Goal: Contribute content: Contribute content

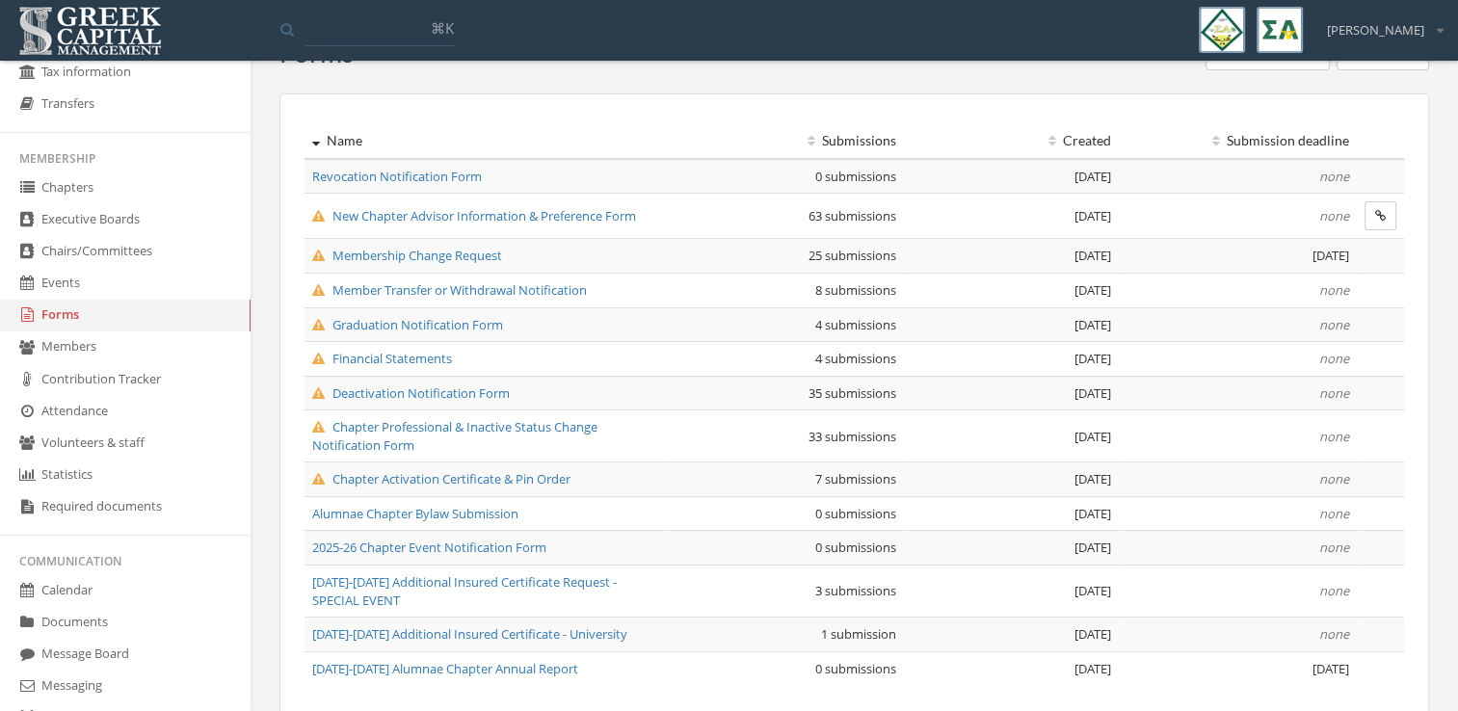
scroll to position [120, 0]
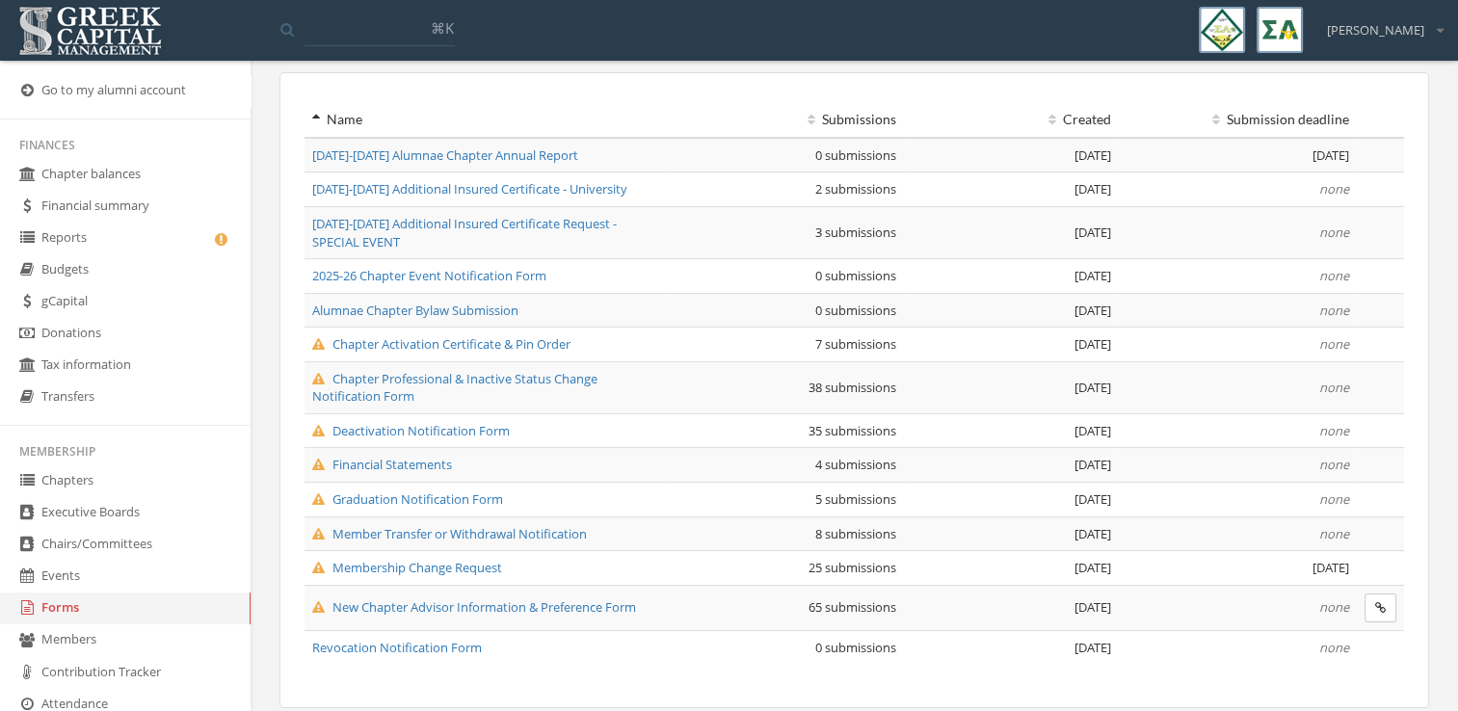
scroll to position [141, 0]
click at [145, 247] on link "Reports" at bounding box center [125, 239] width 251 height 32
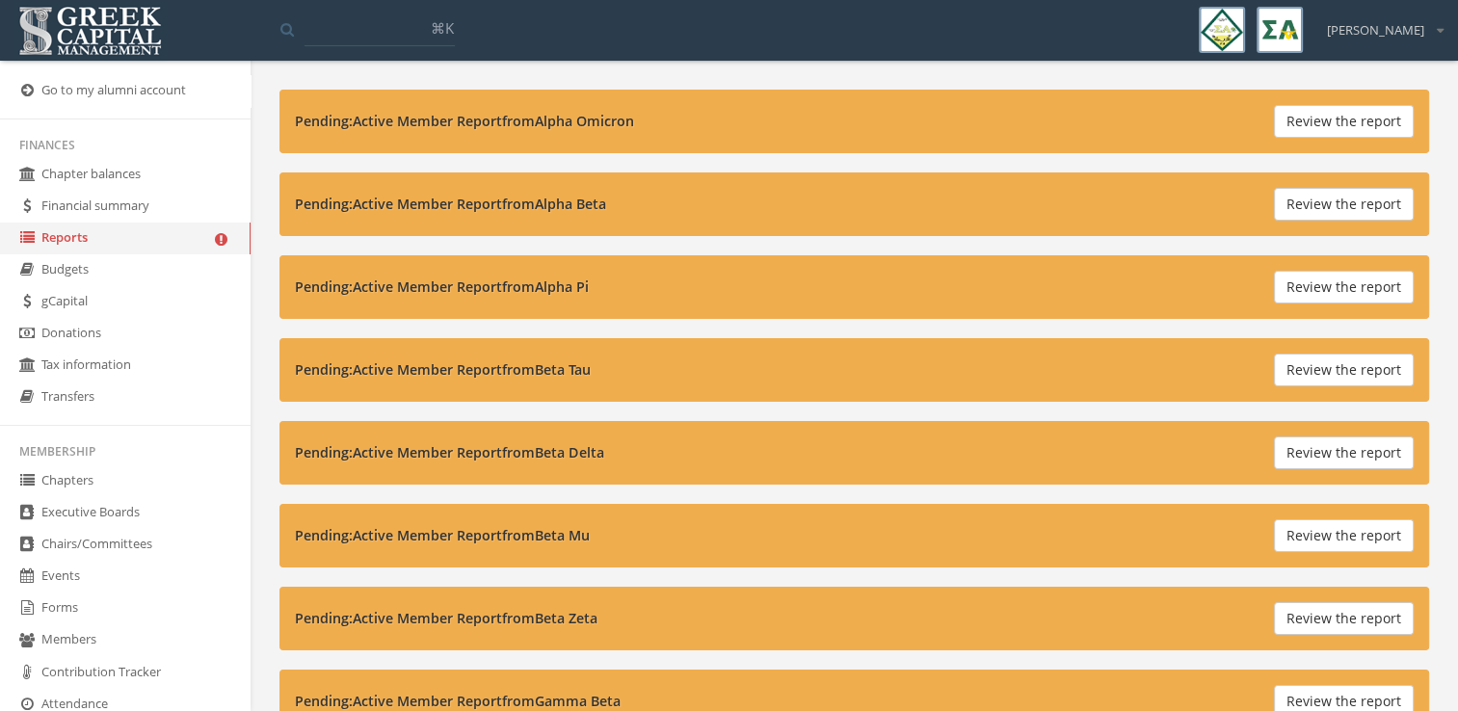
click at [120, 606] on link "Forms" at bounding box center [125, 609] width 251 height 32
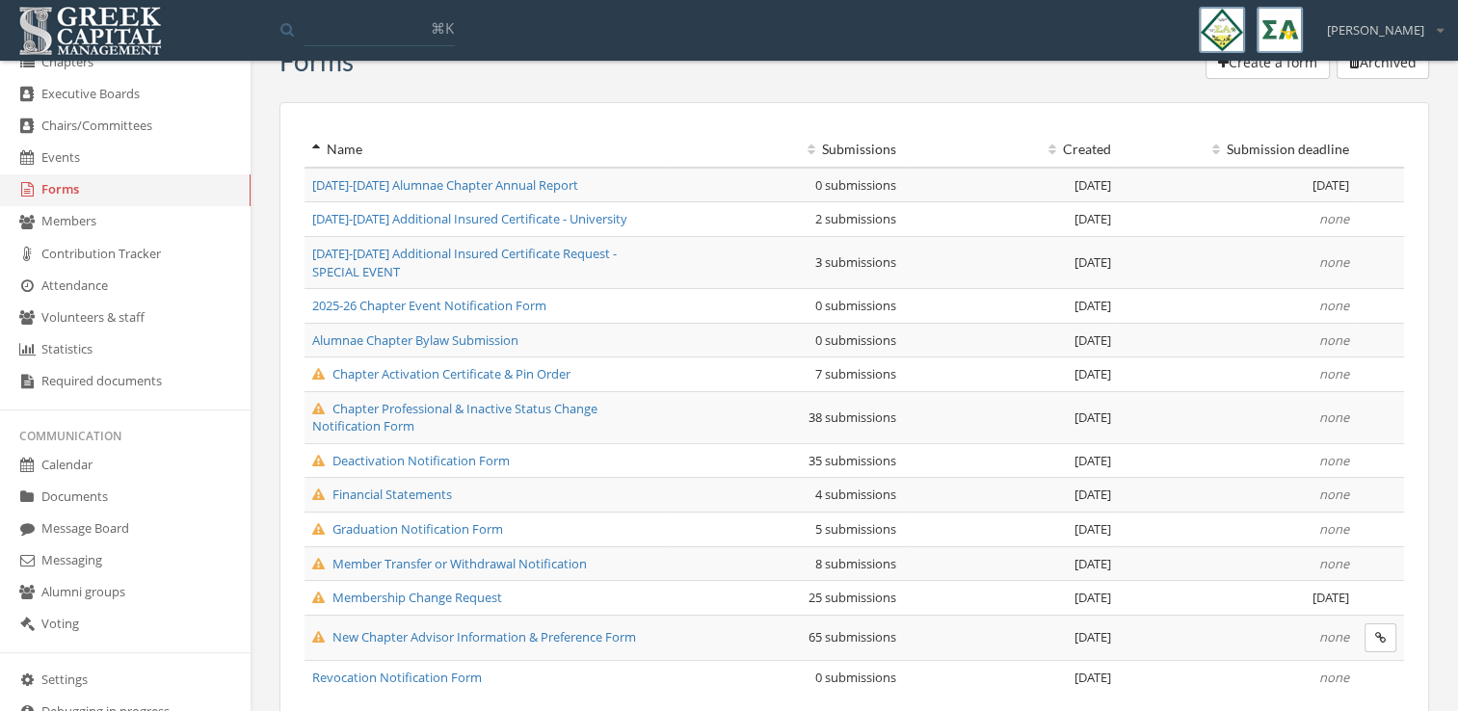
scroll to position [426, 0]
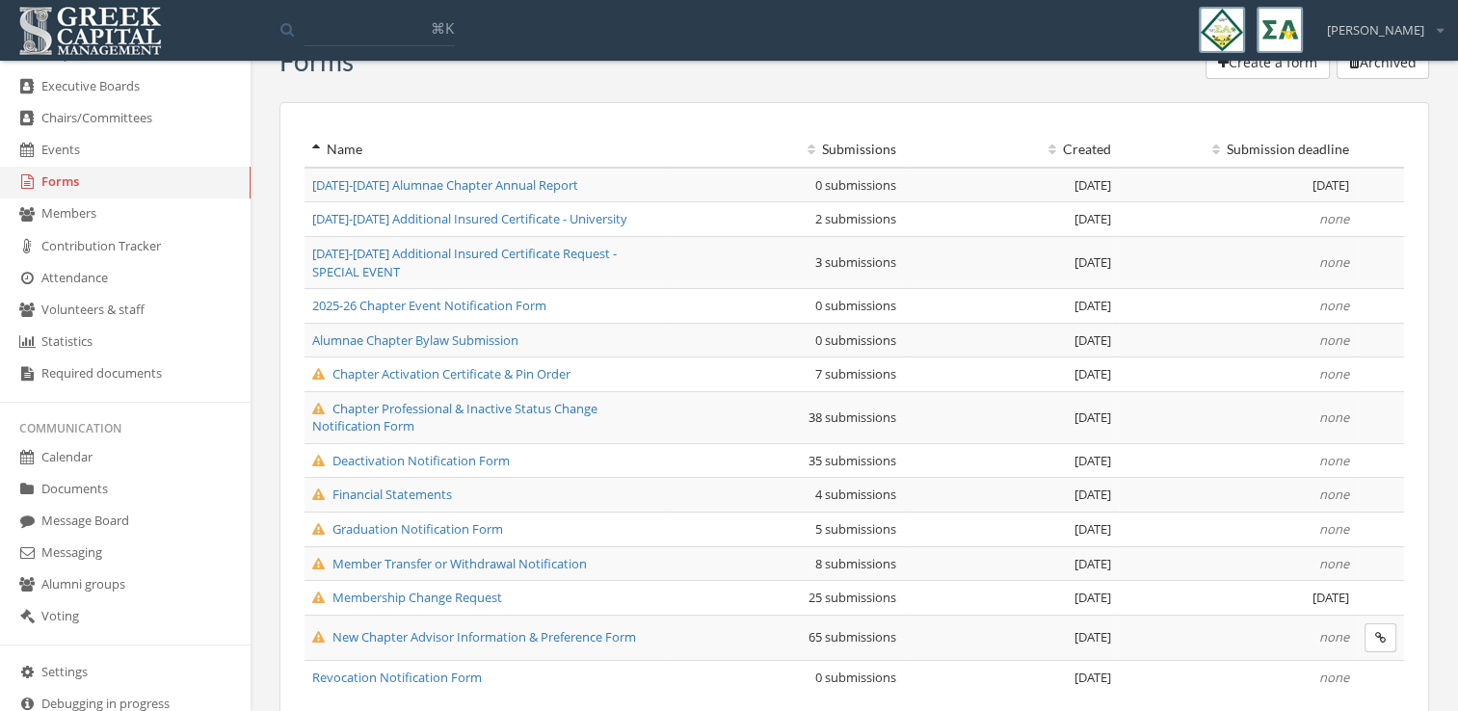
click at [132, 477] on link "Documents" at bounding box center [125, 490] width 251 height 32
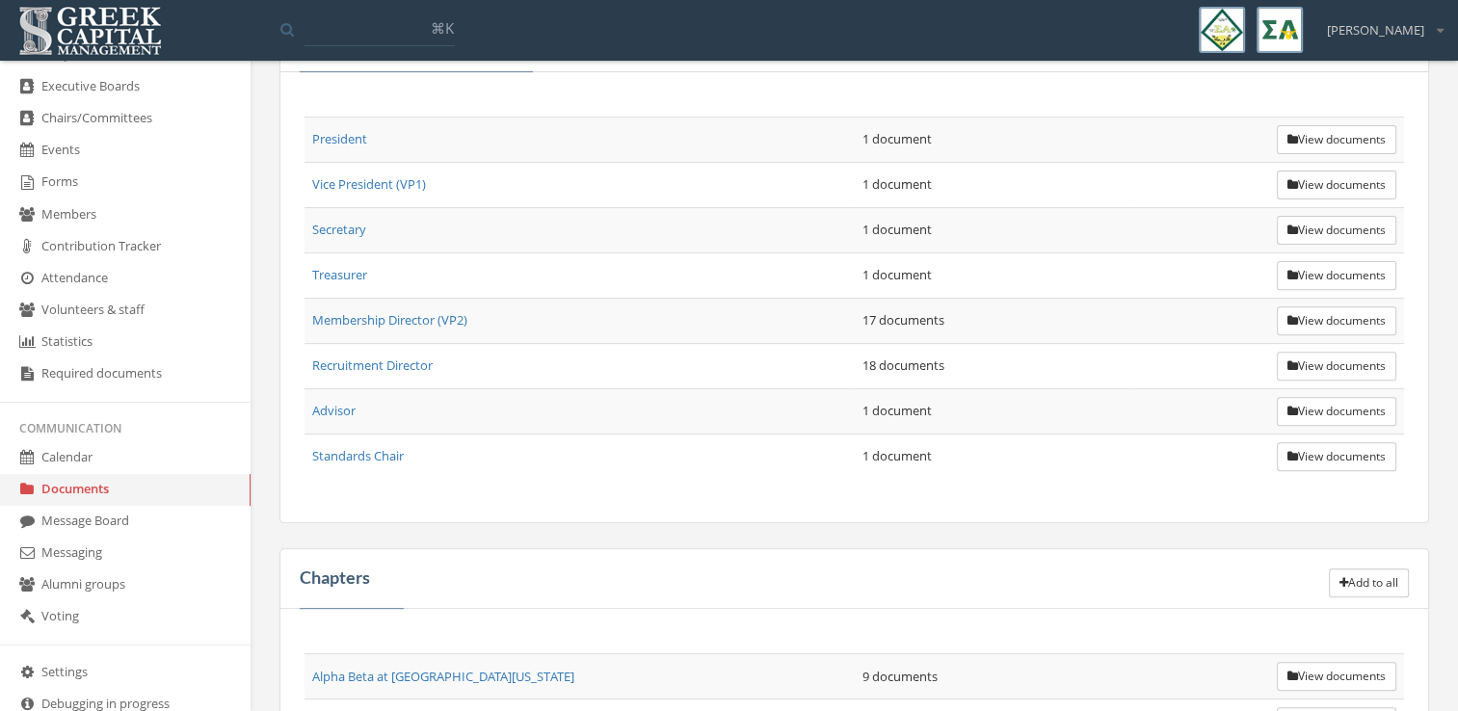
scroll to position [650, 0]
click at [1338, 129] on button "View documents" at bounding box center [1337, 137] width 120 height 29
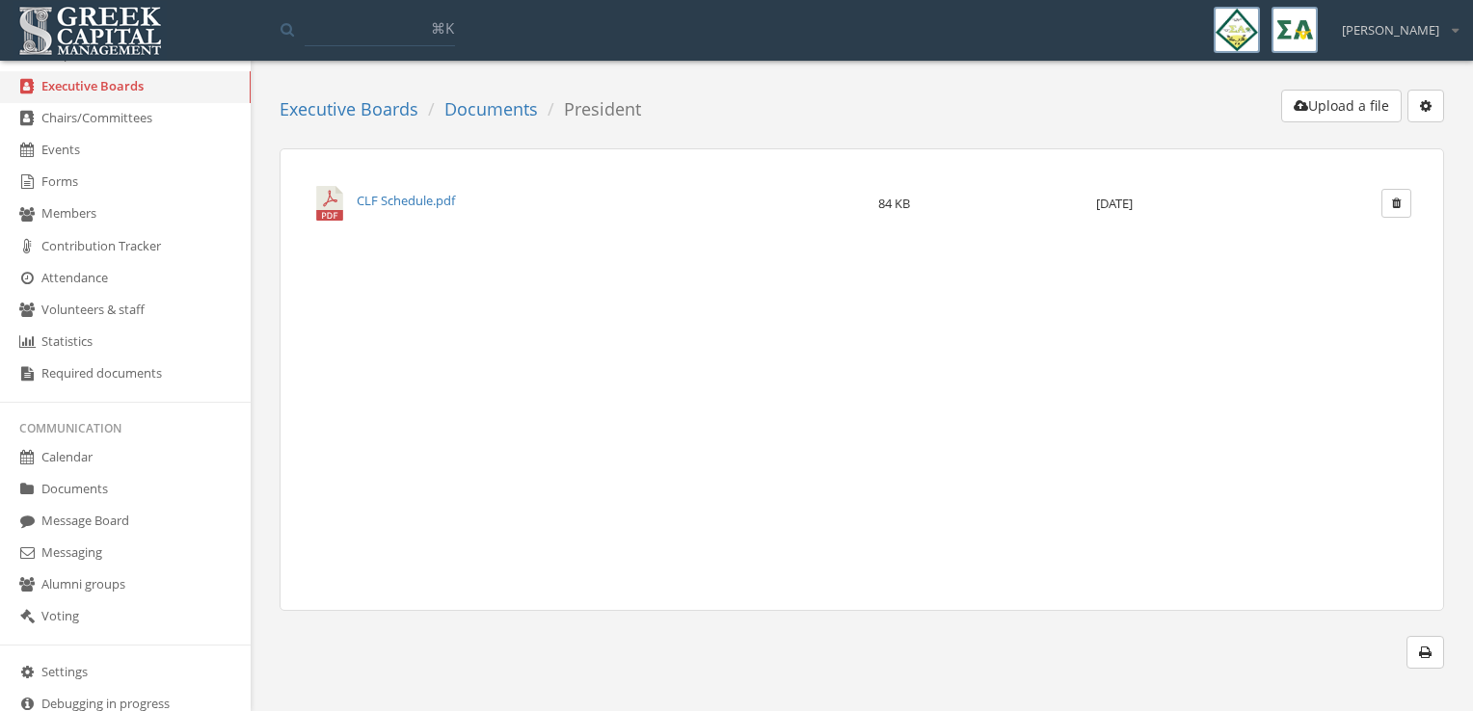
click at [491, 113] on link "Documents" at bounding box center [491, 108] width 94 height 23
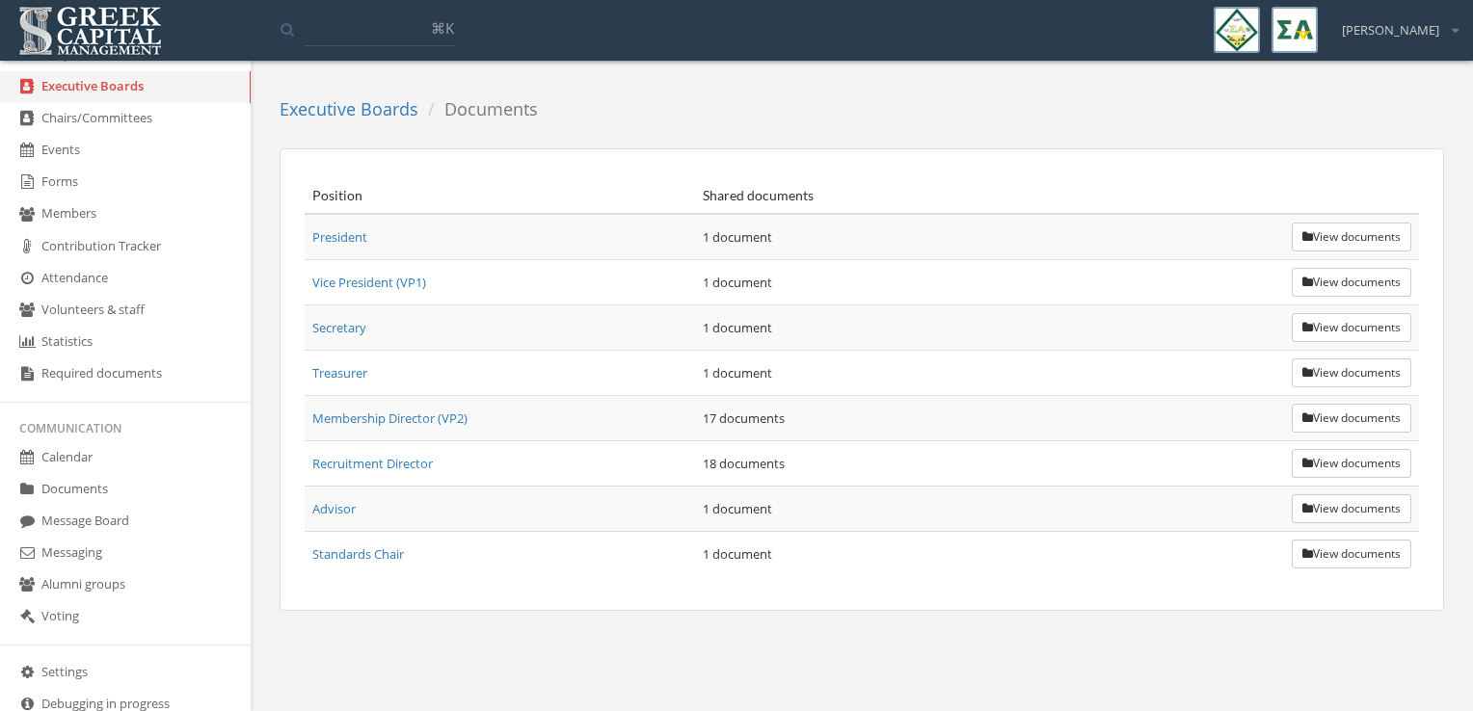
click at [1323, 607] on div "Position Shared documents President 1 document View documents Vice President (V…" at bounding box center [862, 379] width 1164 height 463
click at [1316, 416] on button "View documents" at bounding box center [1352, 418] width 120 height 29
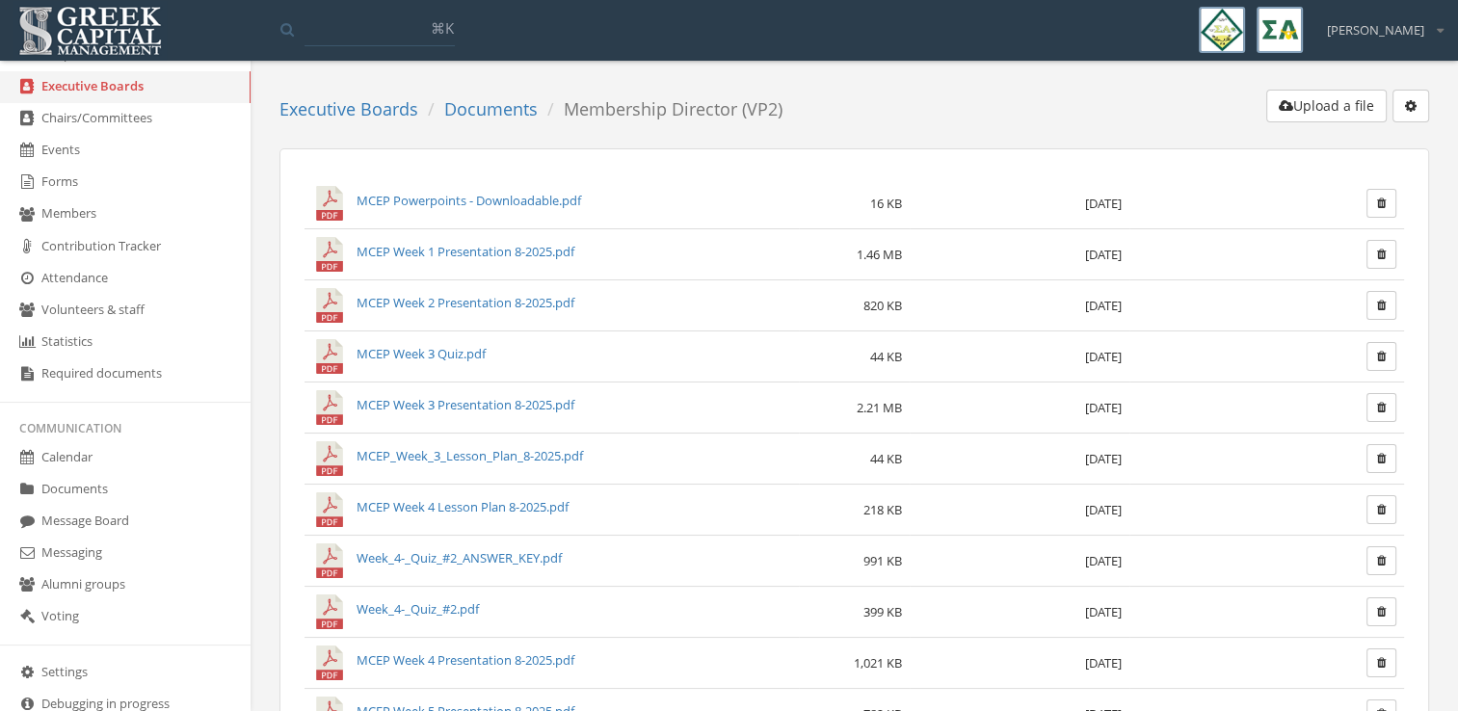
click at [509, 103] on link "Documents" at bounding box center [491, 108] width 94 height 23
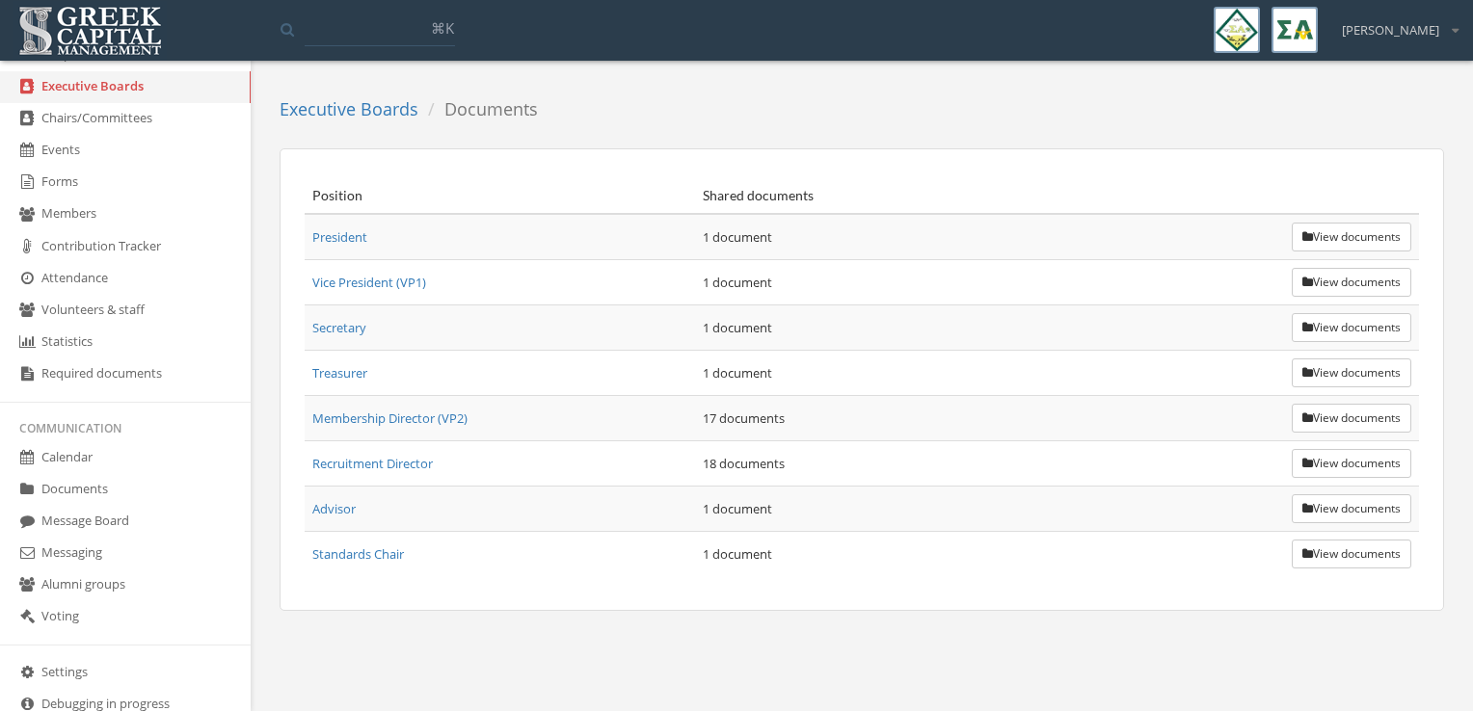
click at [374, 111] on link "Executive Boards" at bounding box center [349, 108] width 139 height 23
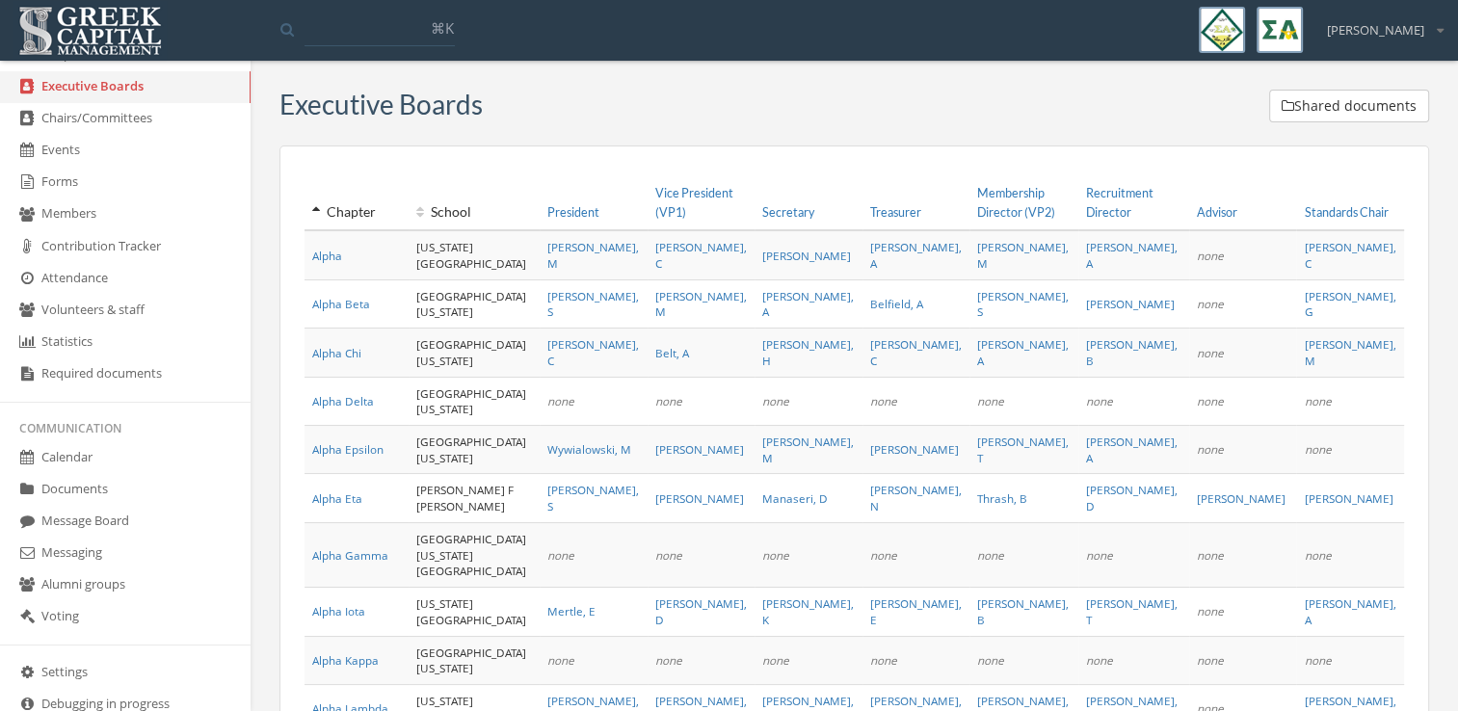
click at [116, 497] on link "Documents" at bounding box center [125, 490] width 251 height 32
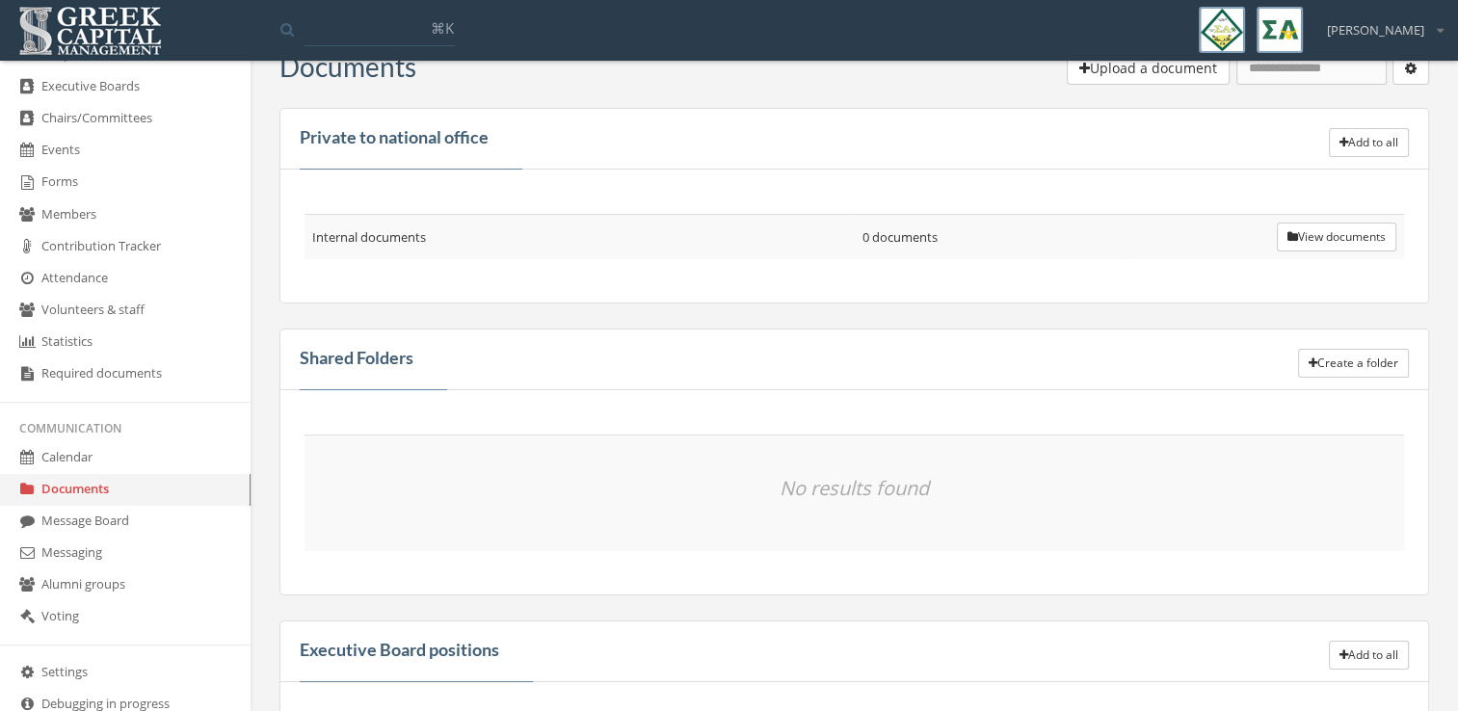
scroll to position [37, 0]
click at [1277, 233] on button "View documents" at bounding box center [1337, 238] width 120 height 29
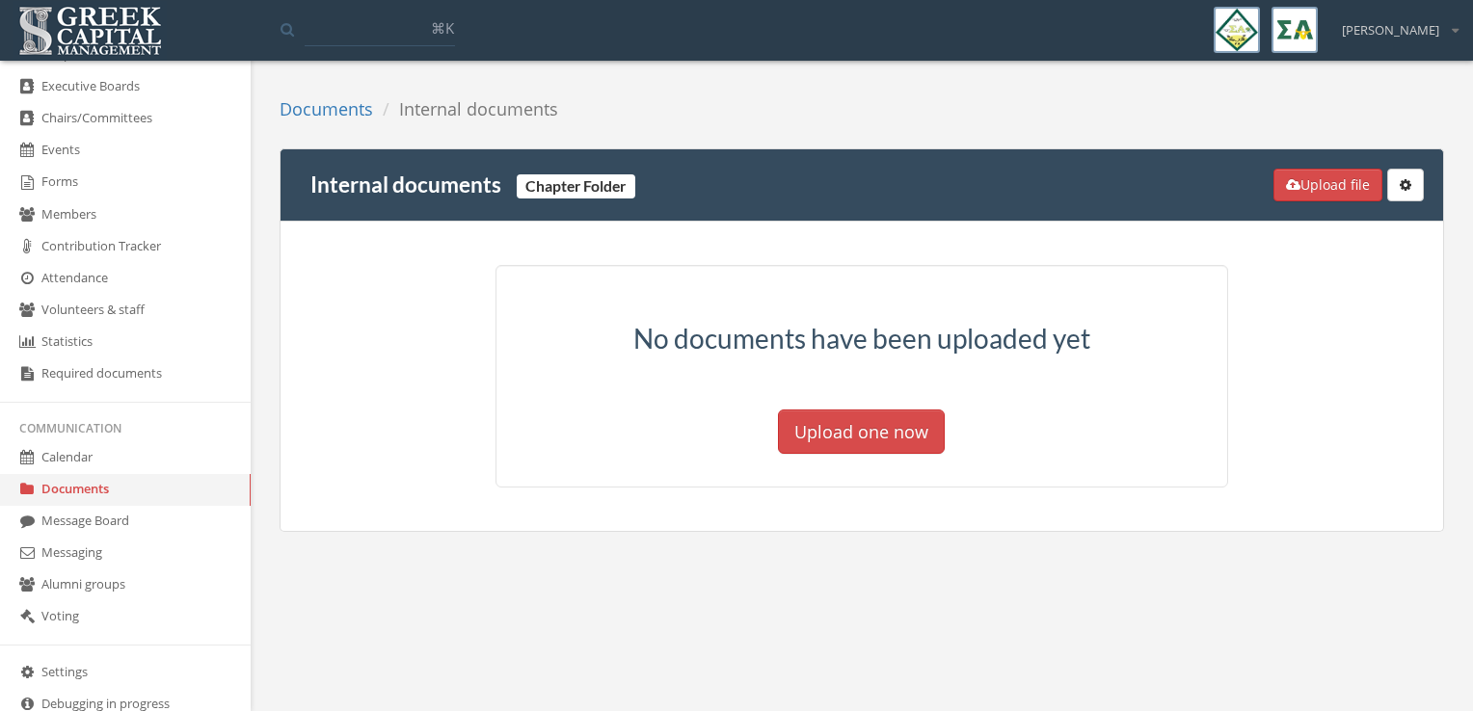
click at [147, 490] on link "Documents" at bounding box center [125, 490] width 251 height 32
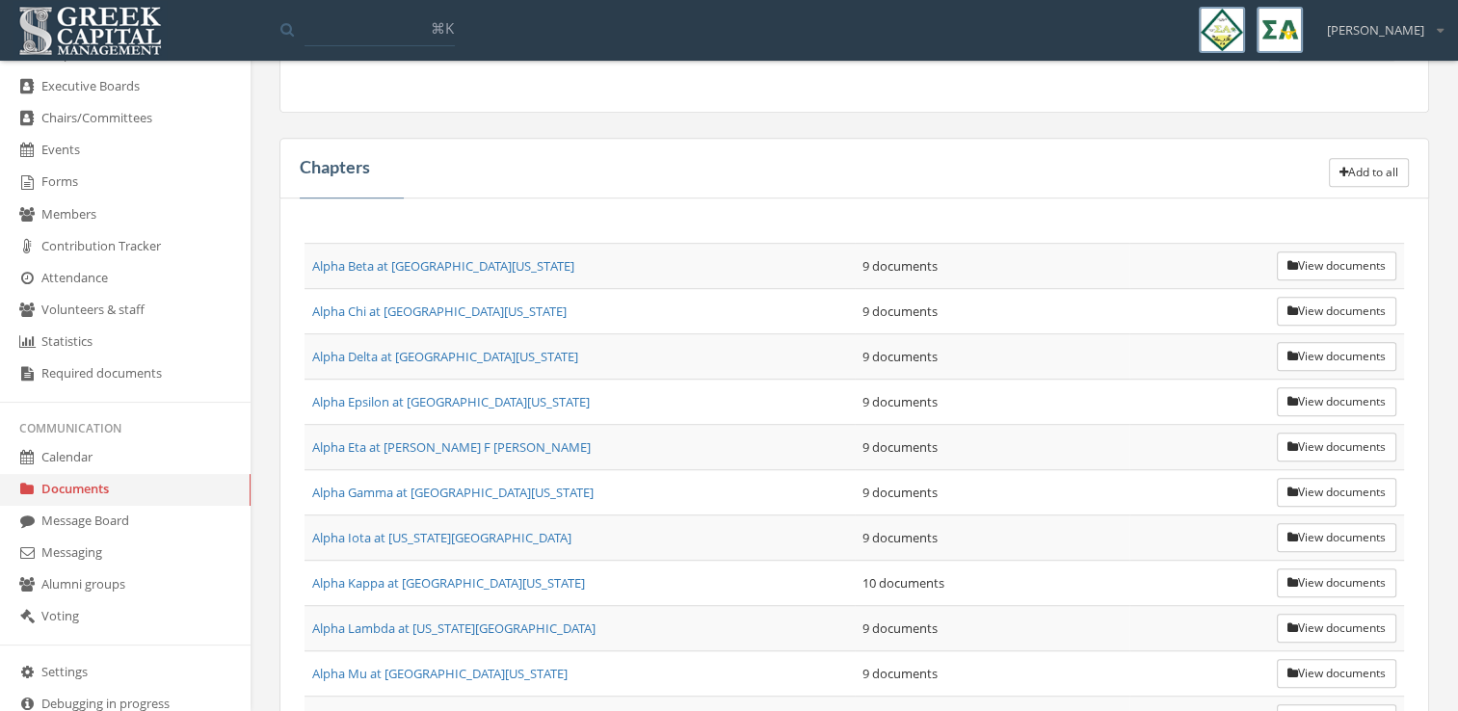
scroll to position [1124, 0]
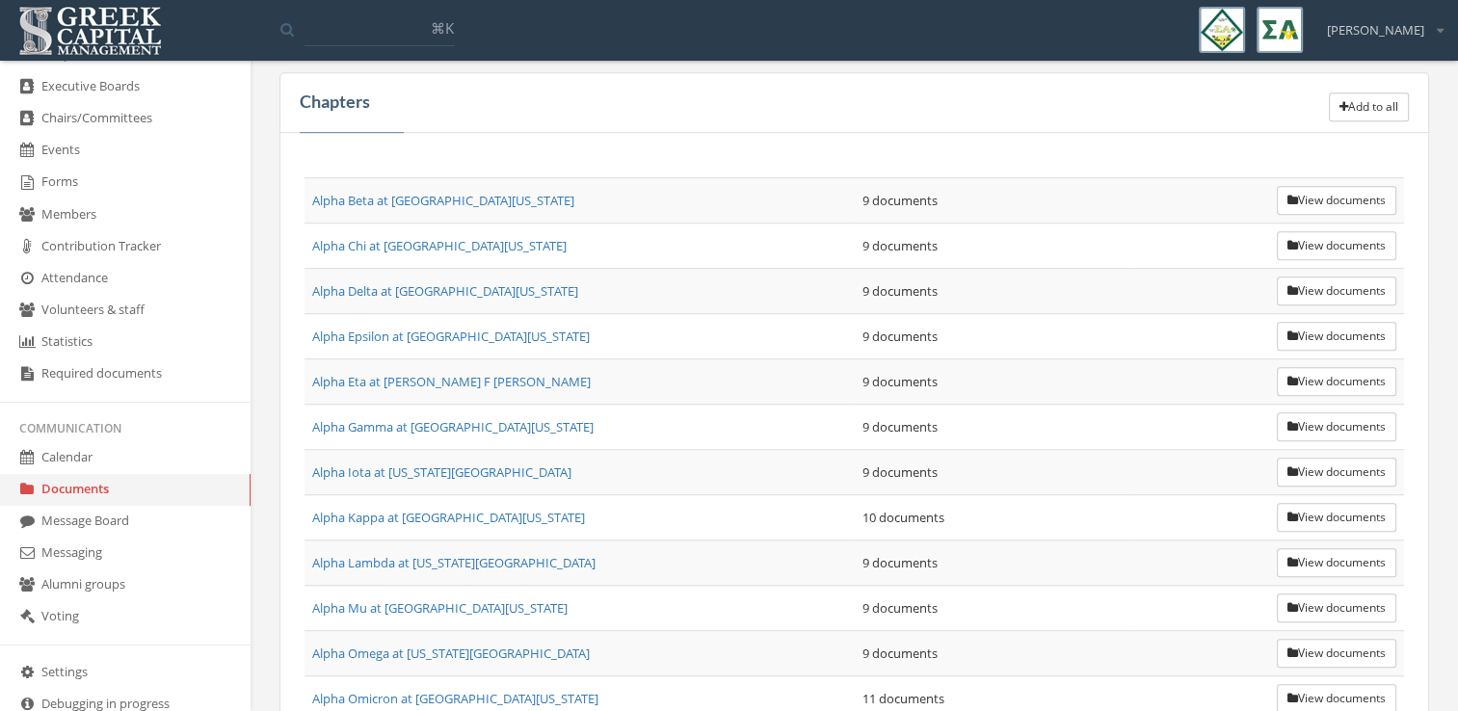
click at [1334, 314] on td "View documents" at bounding box center [1267, 336] width 275 height 45
click at [1334, 322] on button "View documents" at bounding box center [1337, 336] width 120 height 29
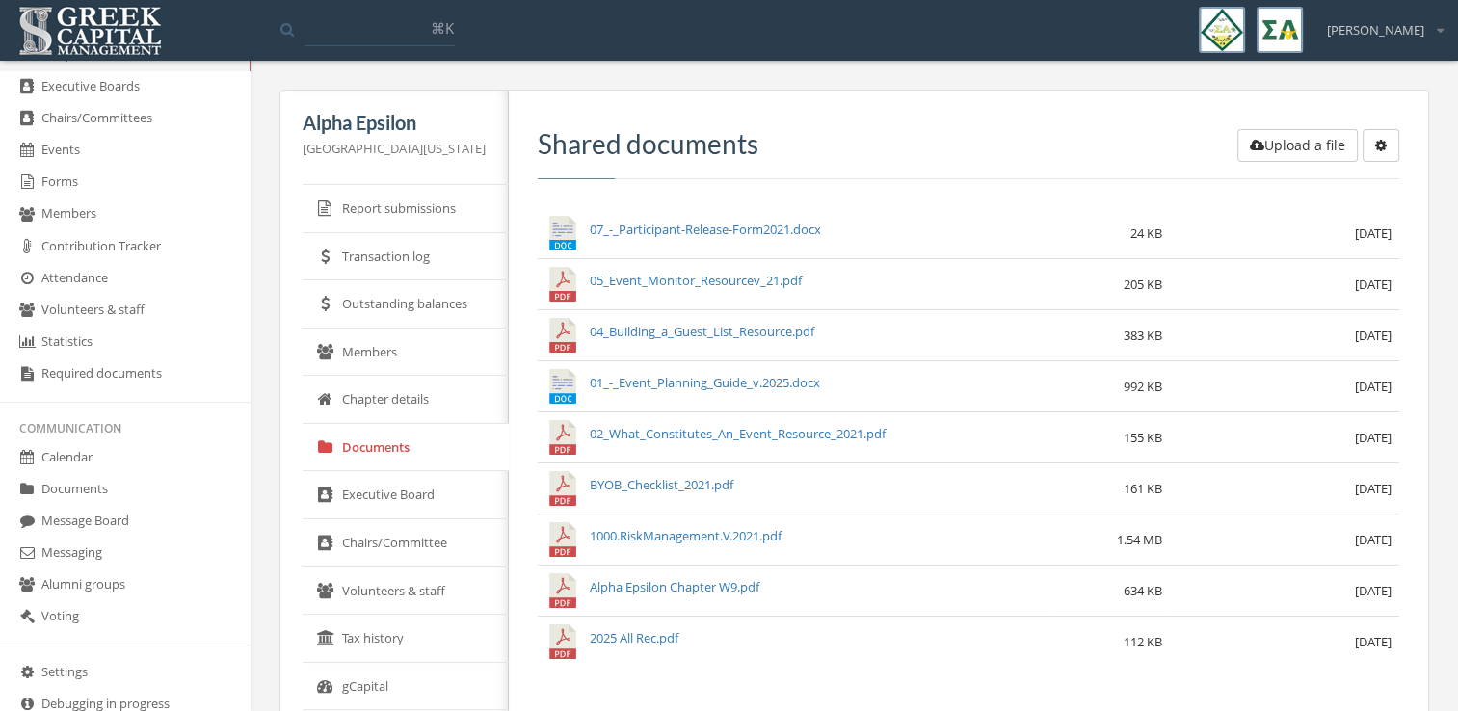
scroll to position [293, 0]
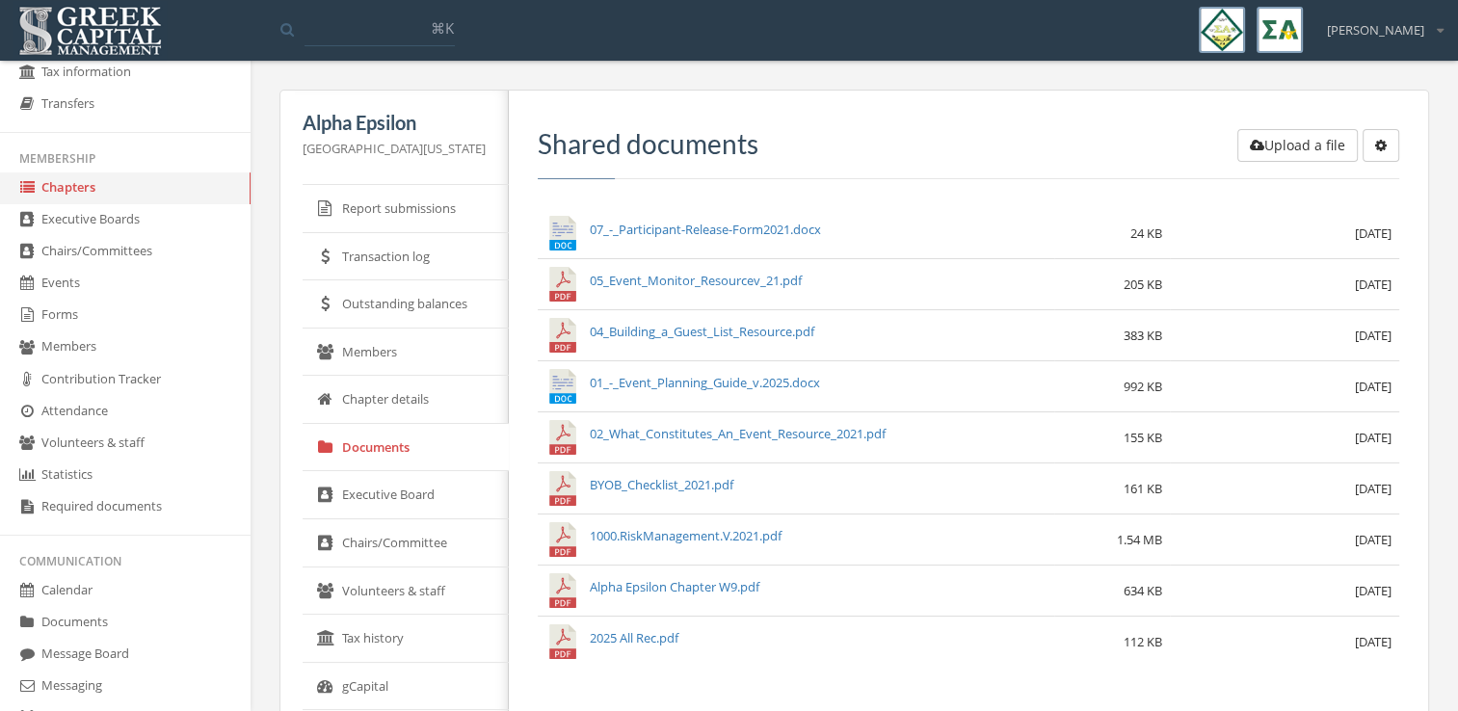
click at [119, 619] on link "Documents" at bounding box center [125, 623] width 251 height 32
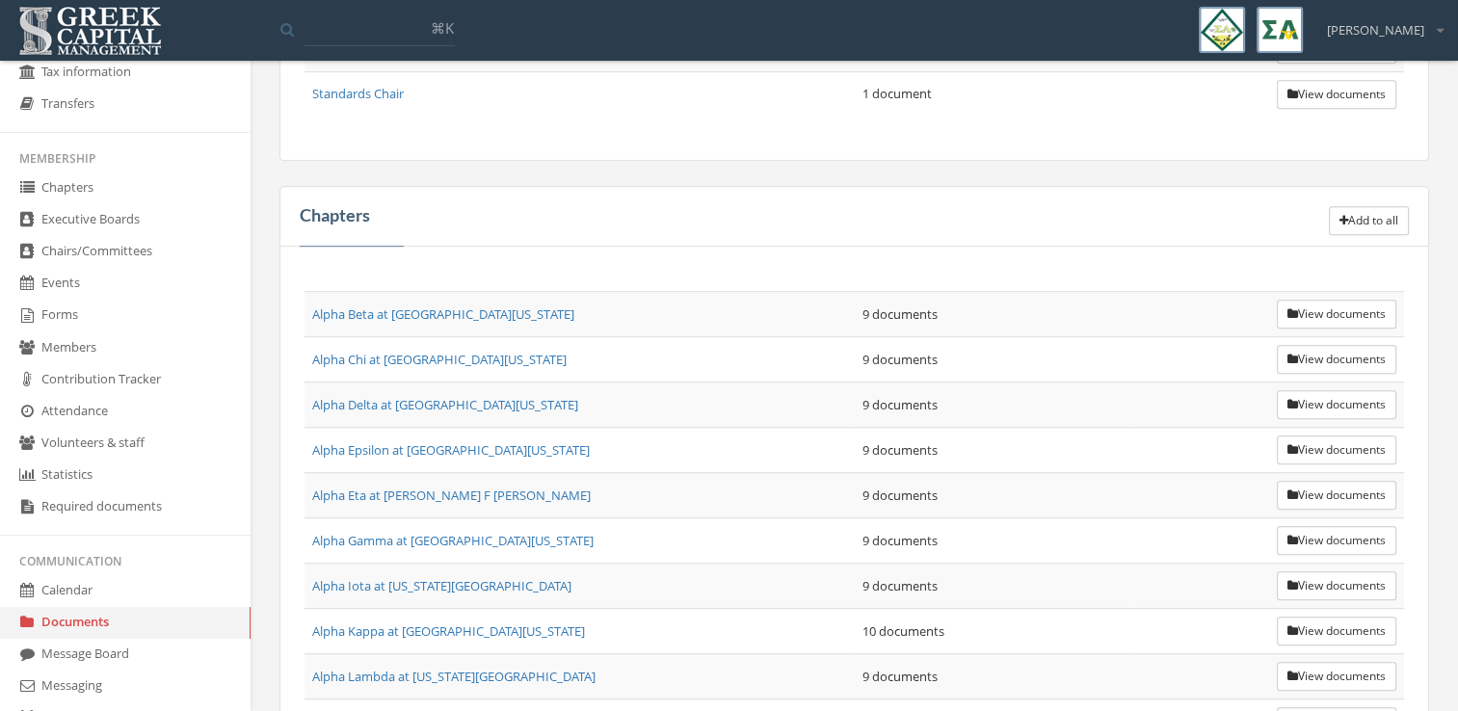
click at [1354, 217] on button "Add to all" at bounding box center [1369, 220] width 80 height 29
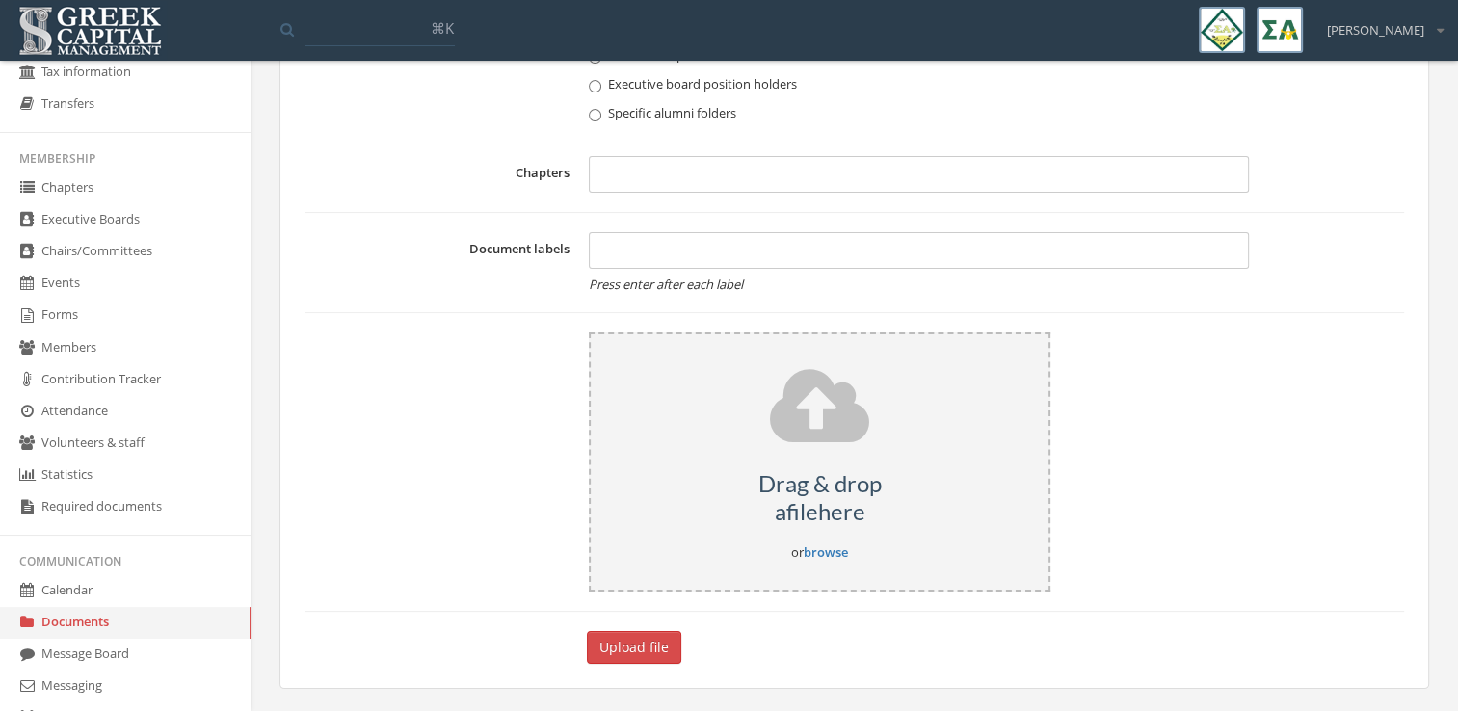
scroll to position [1010, 0]
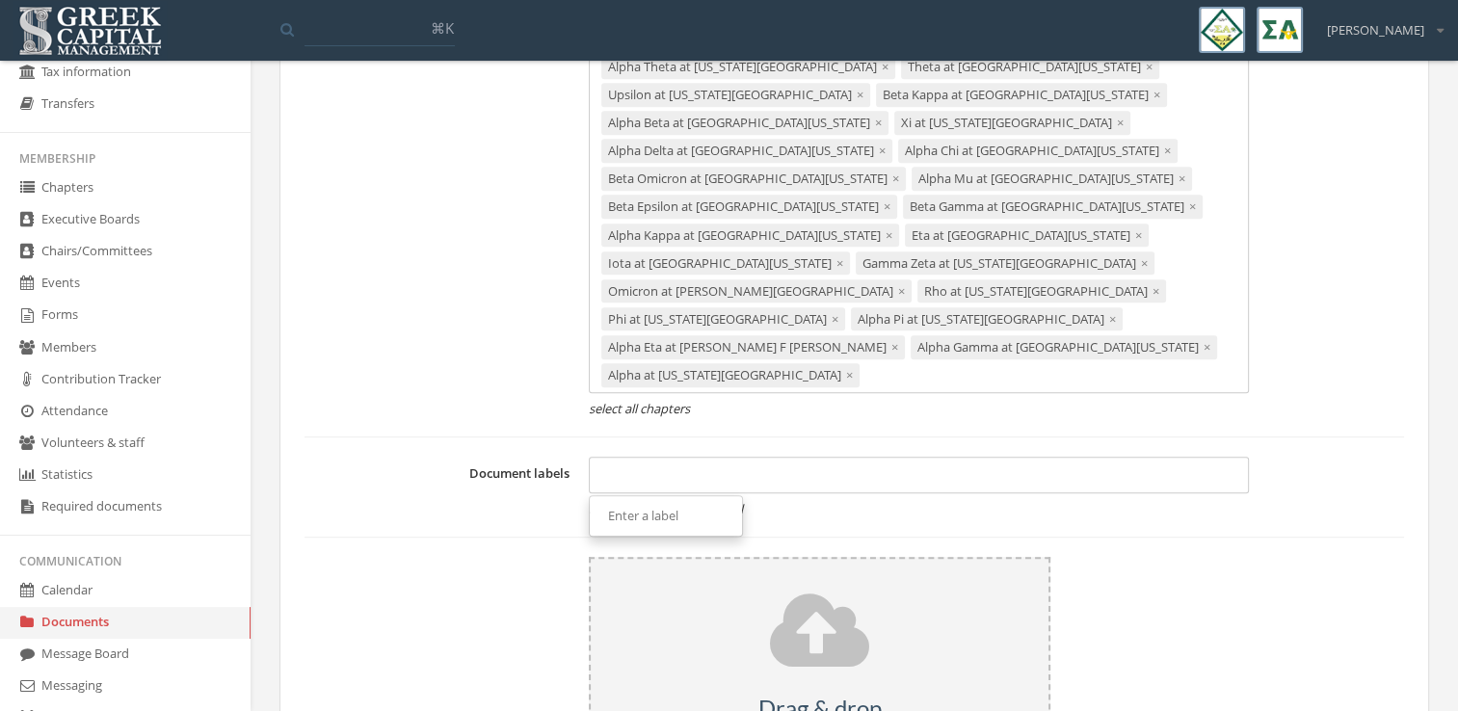
click at [739, 457] on div at bounding box center [919, 475] width 660 height 37
click at [603, 468] on input "**********" at bounding box center [652, 477] width 103 height 18
click at [791, 457] on div "**********" at bounding box center [919, 475] width 660 height 37
click at [760, 457] on div "**********" at bounding box center [919, 475] width 660 height 37
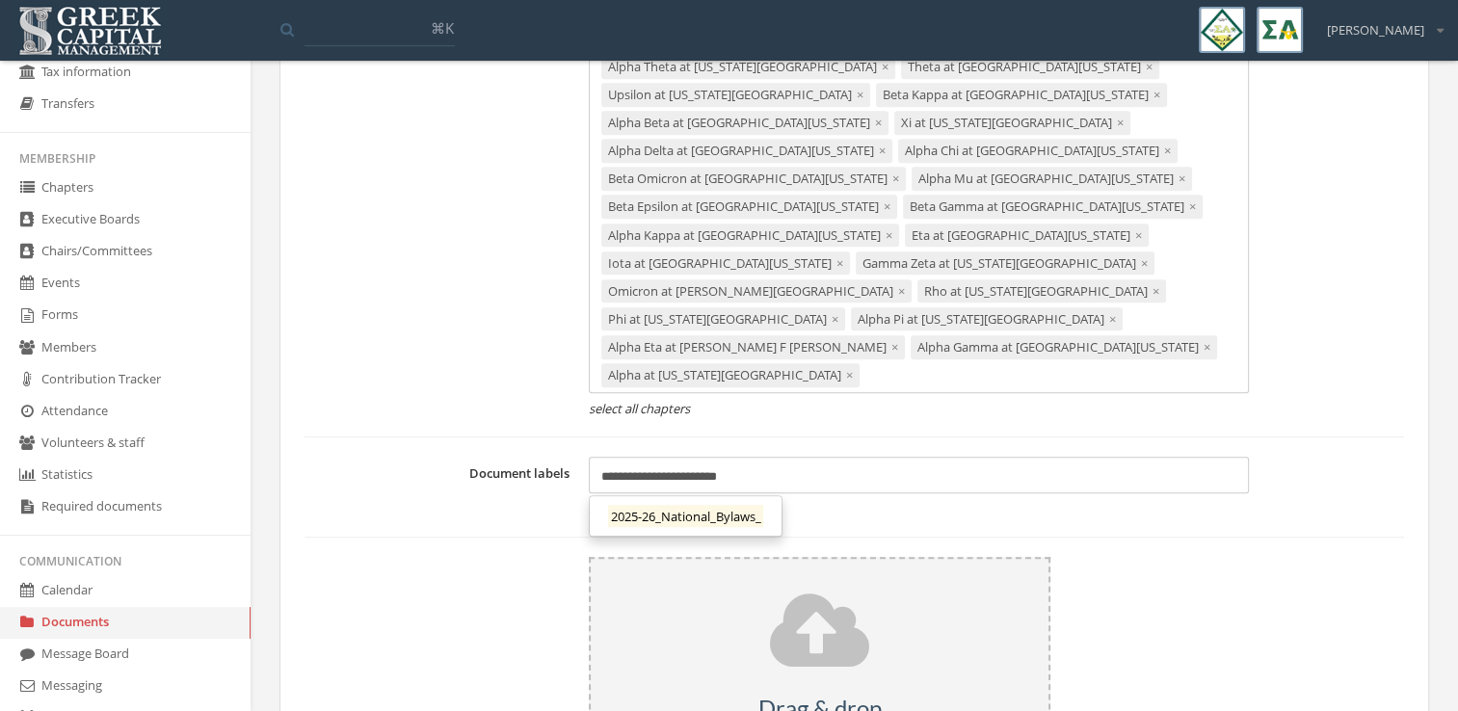
click at [779, 457] on div "**********" at bounding box center [919, 475] width 660 height 37
click at [833, 483] on form "Visible to Private to nationals Chapters Inactive chapters Executive board posi…" at bounding box center [855, 28] width 1100 height 1721
click at [756, 468] on input "**********" at bounding box center [678, 477] width 155 height 18
type input "**********"
click at [883, 537] on hr at bounding box center [855, 537] width 1100 height 1
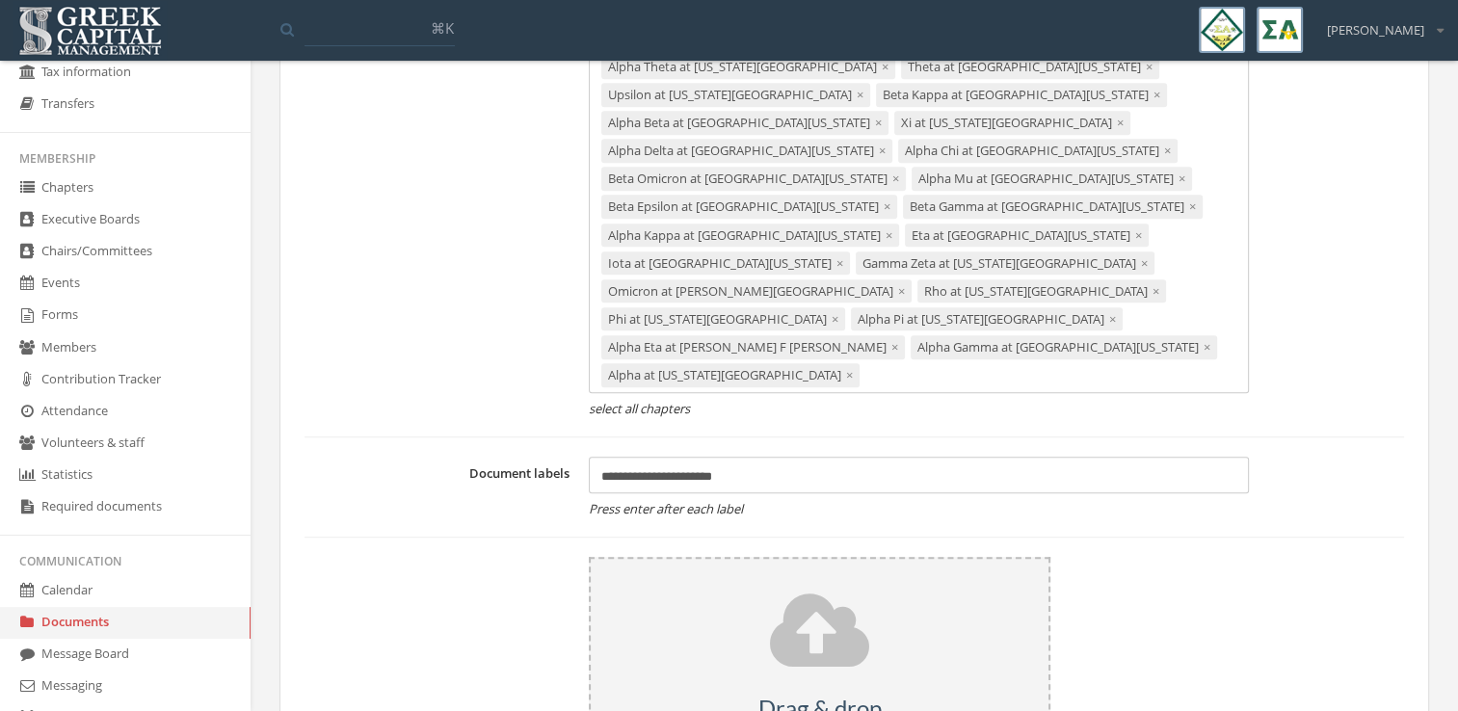
scroll to position [1179, 0]
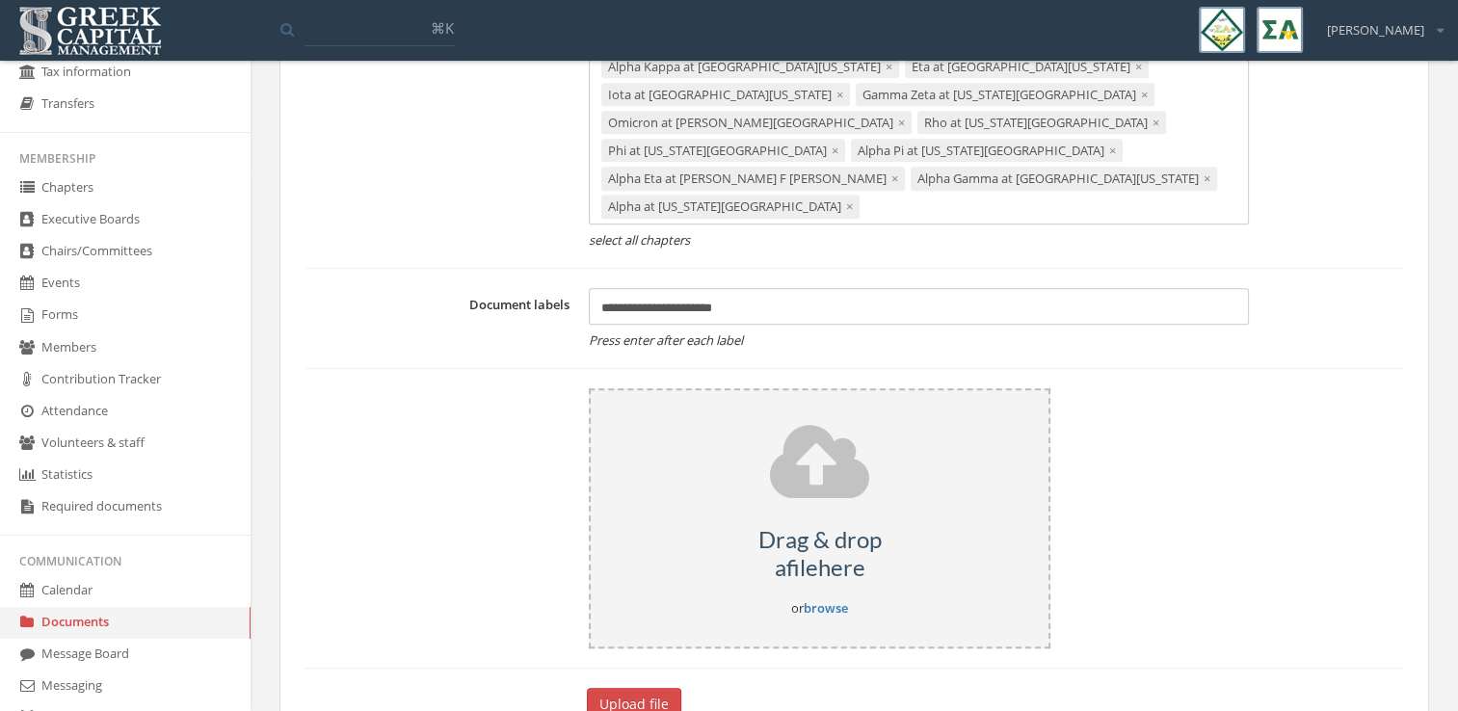
click at [828, 600] on link "browse" at bounding box center [826, 608] width 44 height 17
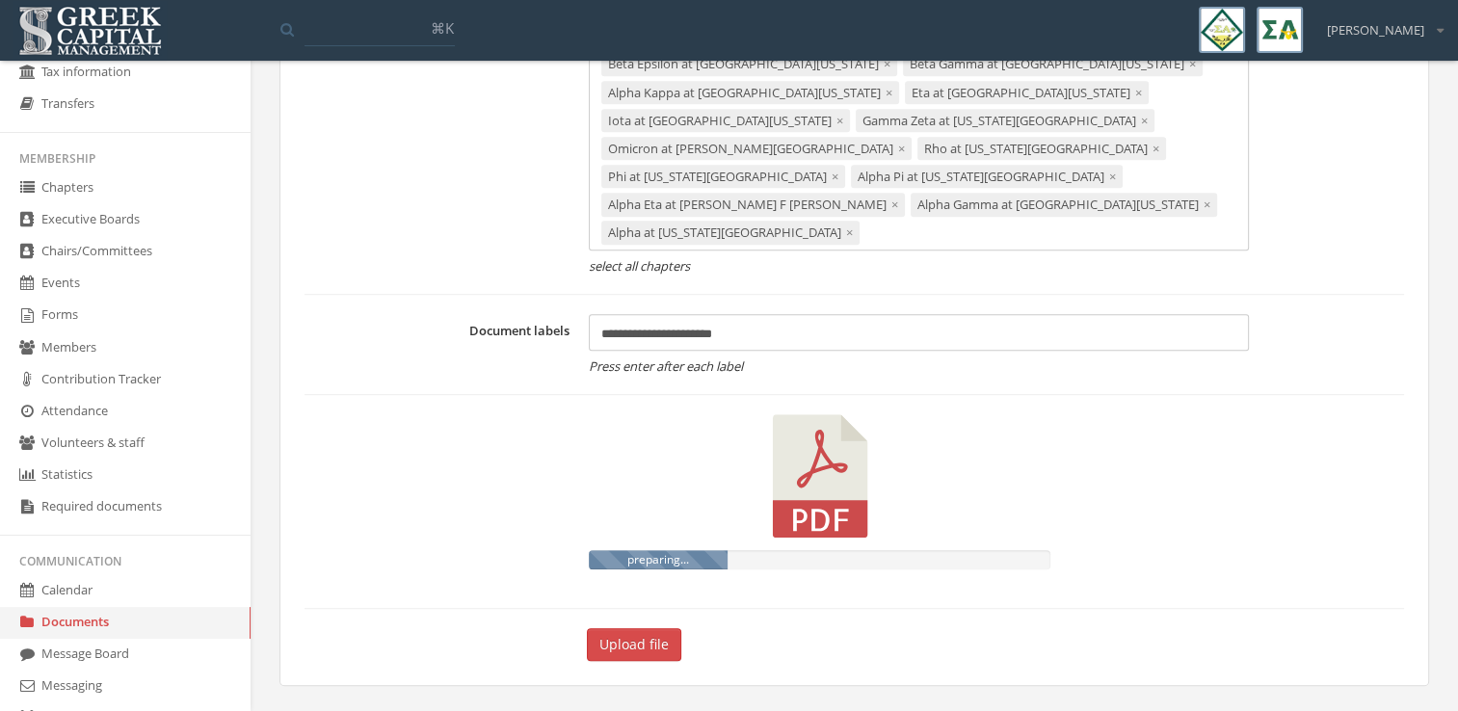
scroll to position [1095, 0]
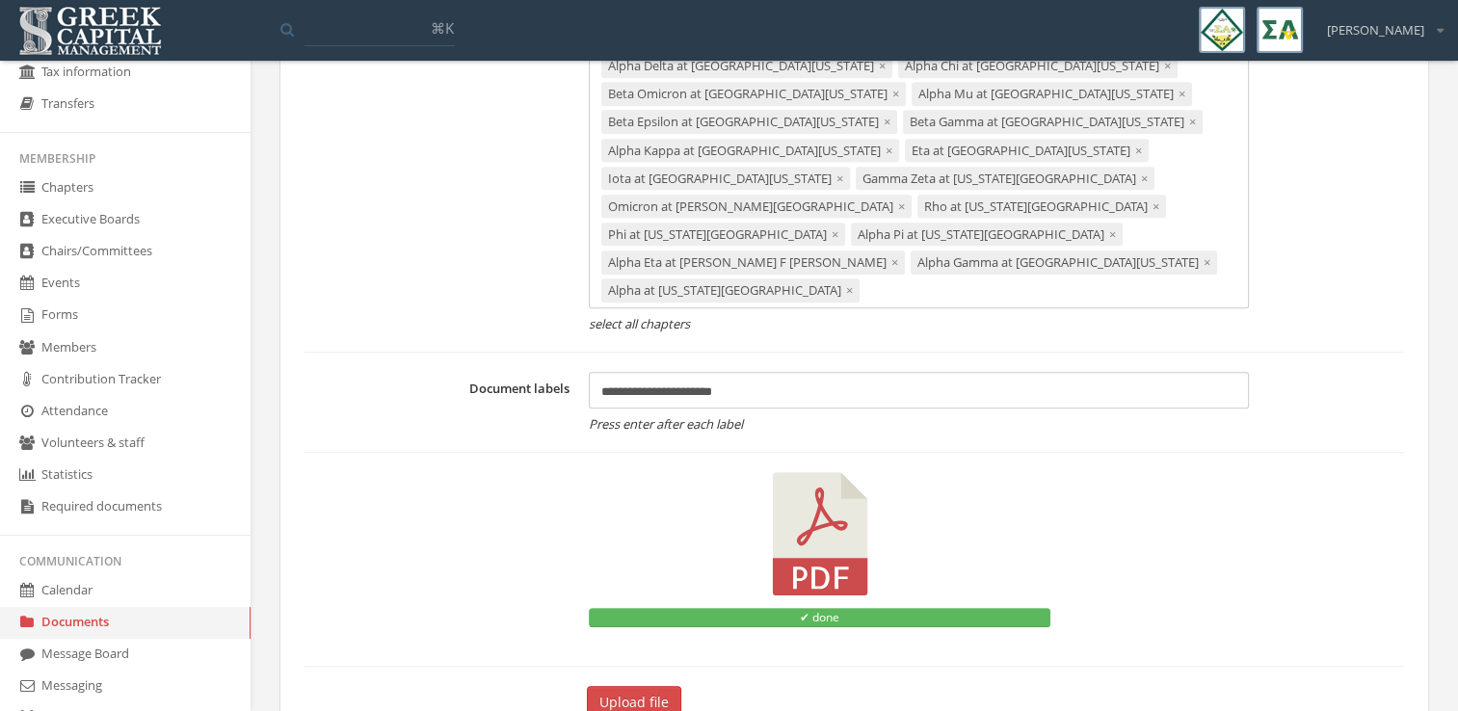
click at [846, 281] on span "×" at bounding box center [849, 289] width 7 height 17
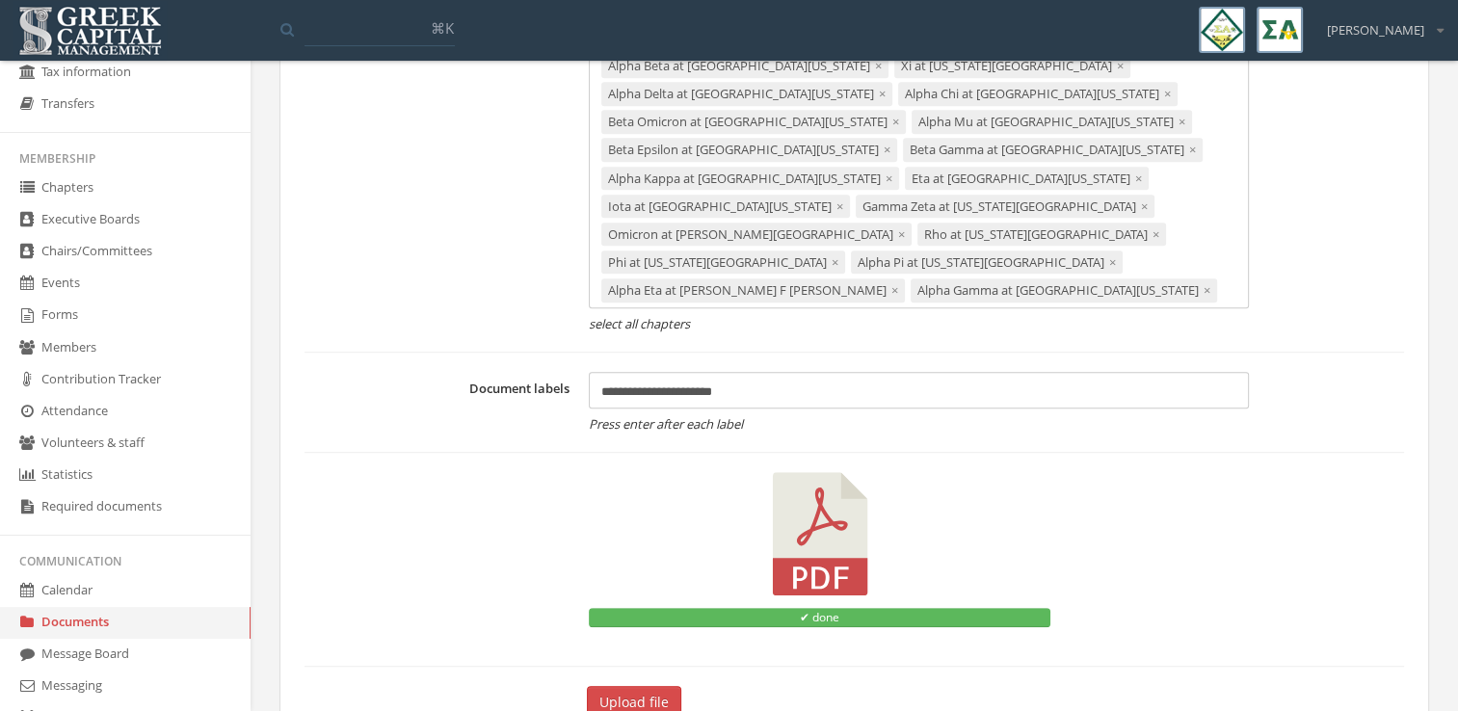
click at [650, 686] on button "Upload file" at bounding box center [634, 702] width 94 height 33
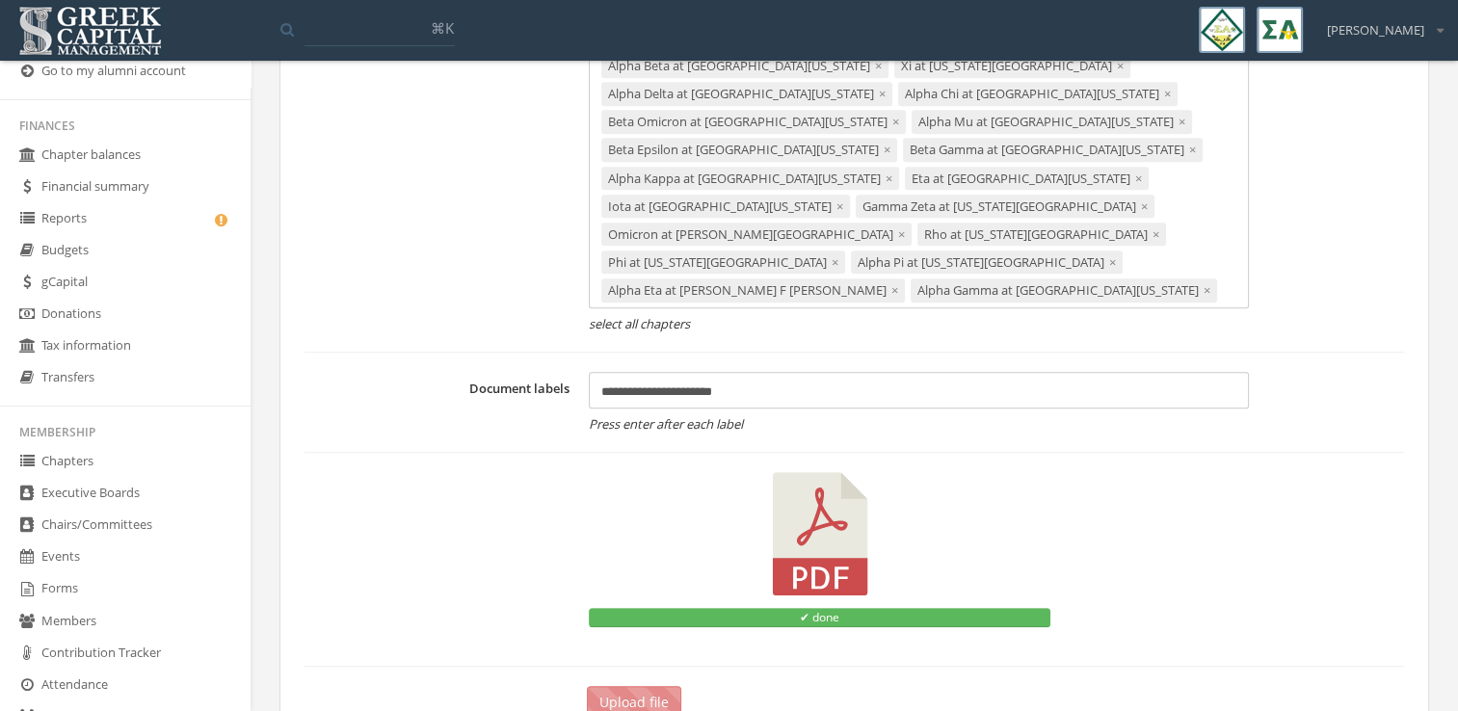
scroll to position [451, 0]
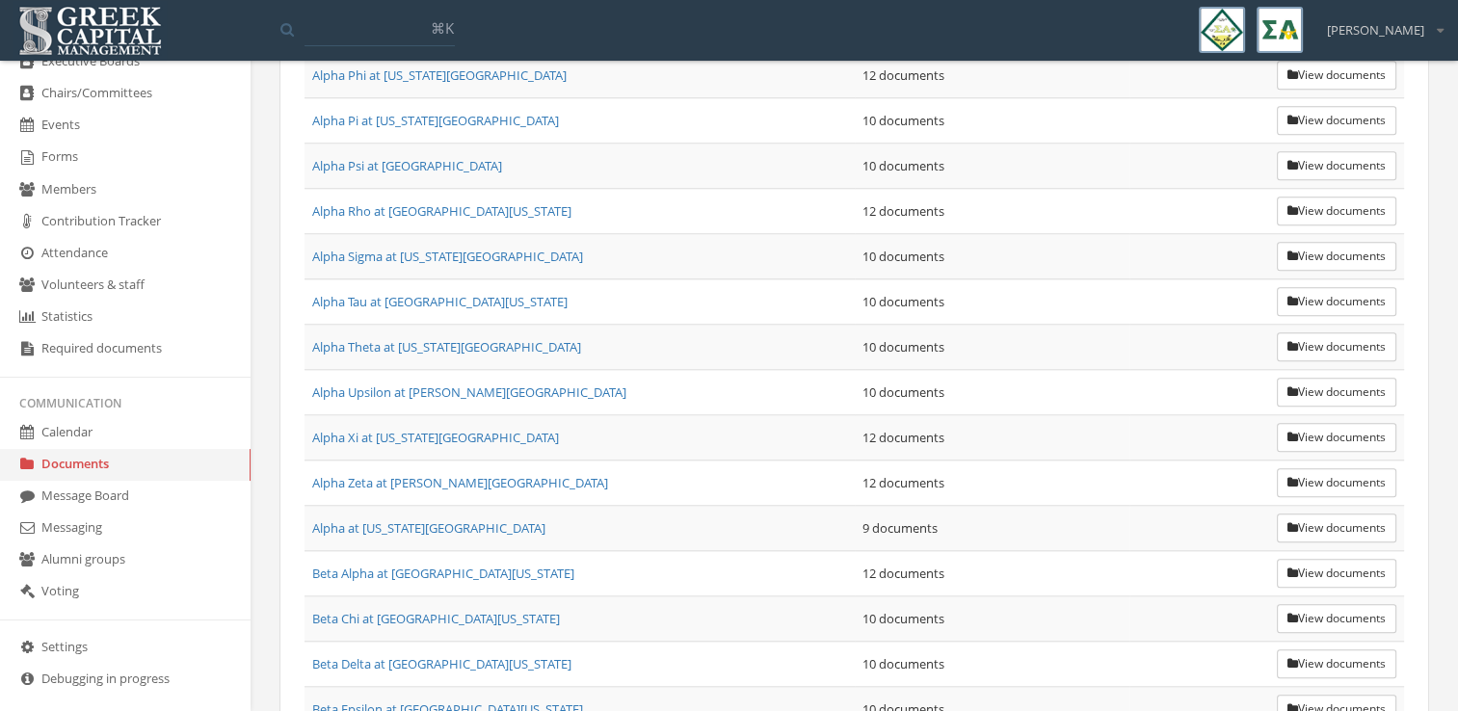
scroll to position [1793, 0]
click at [1288, 522] on icon "button" at bounding box center [1293, 528] width 11 height 12
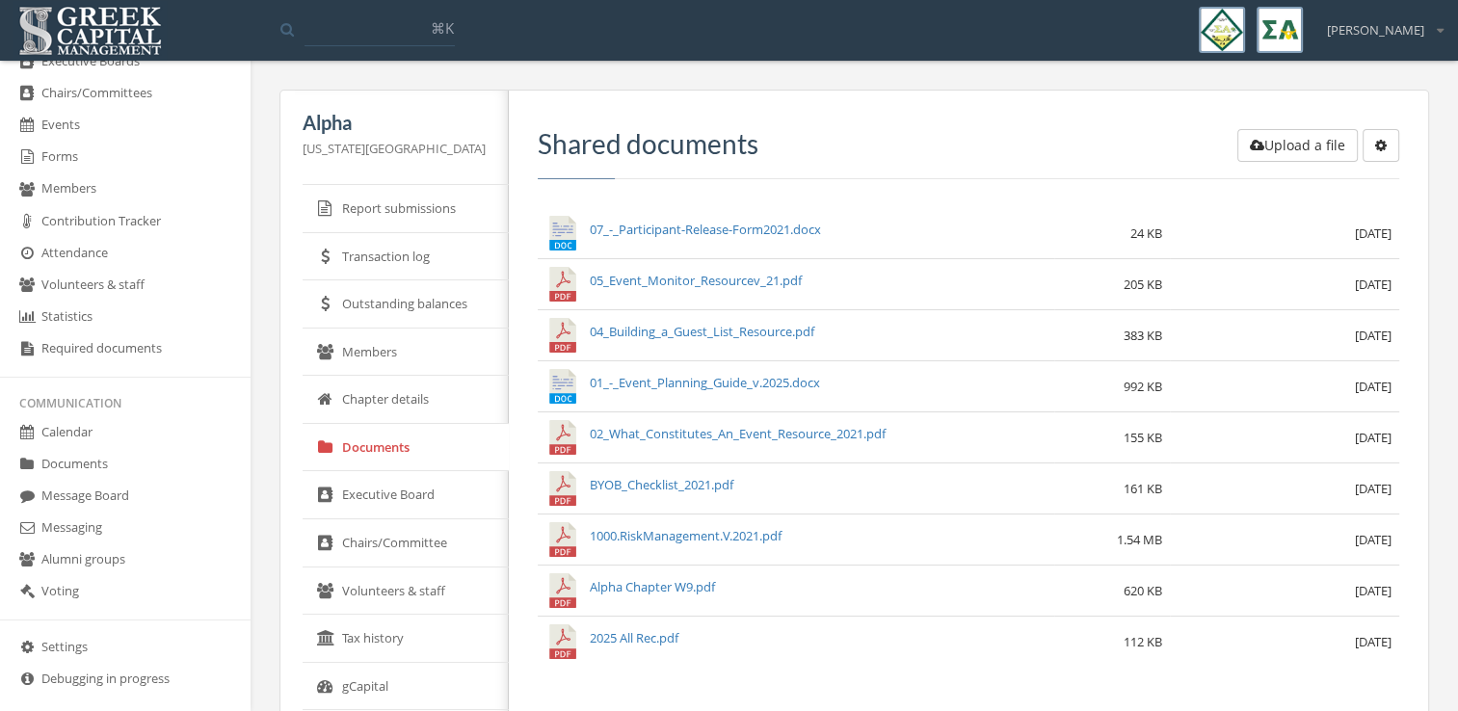
click at [1284, 145] on button "Upload a file" at bounding box center [1298, 145] width 120 height 33
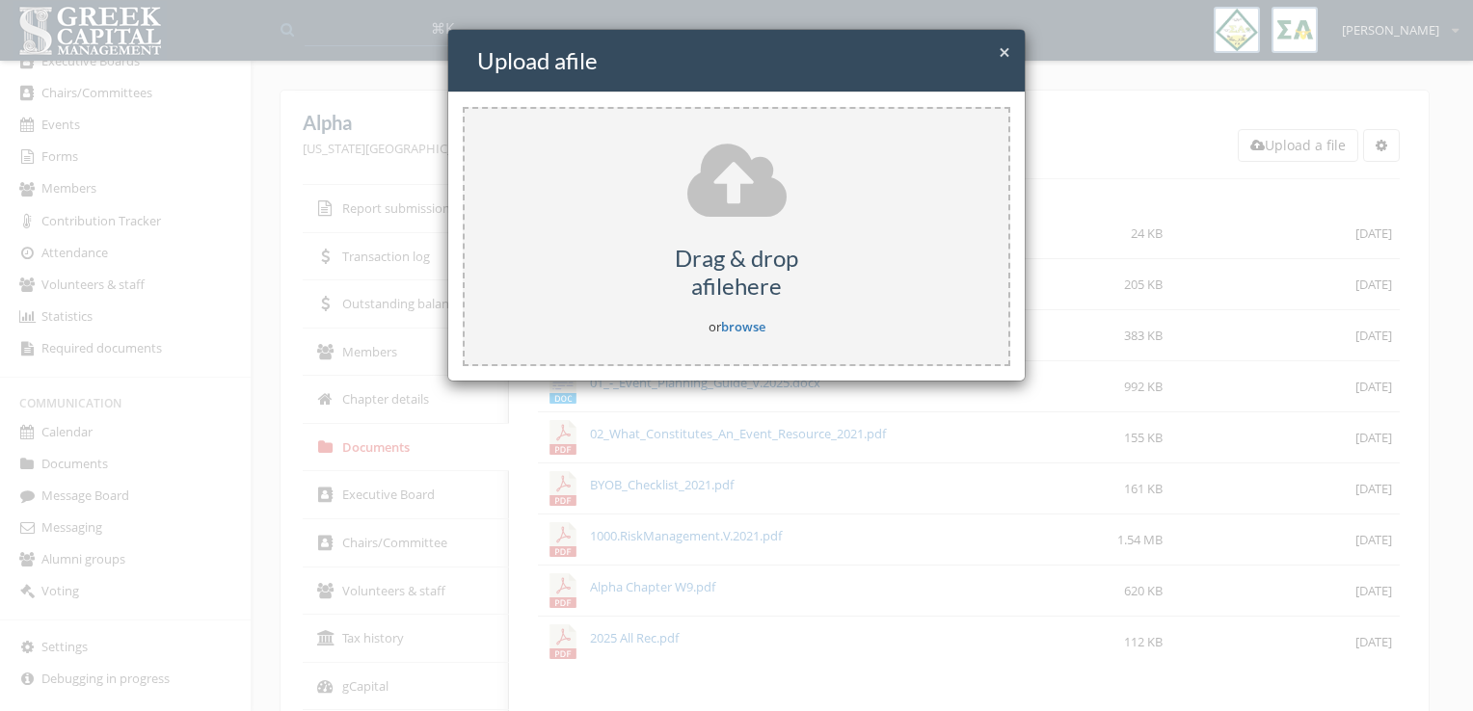
click at [740, 323] on link "browse" at bounding box center [743, 326] width 44 height 17
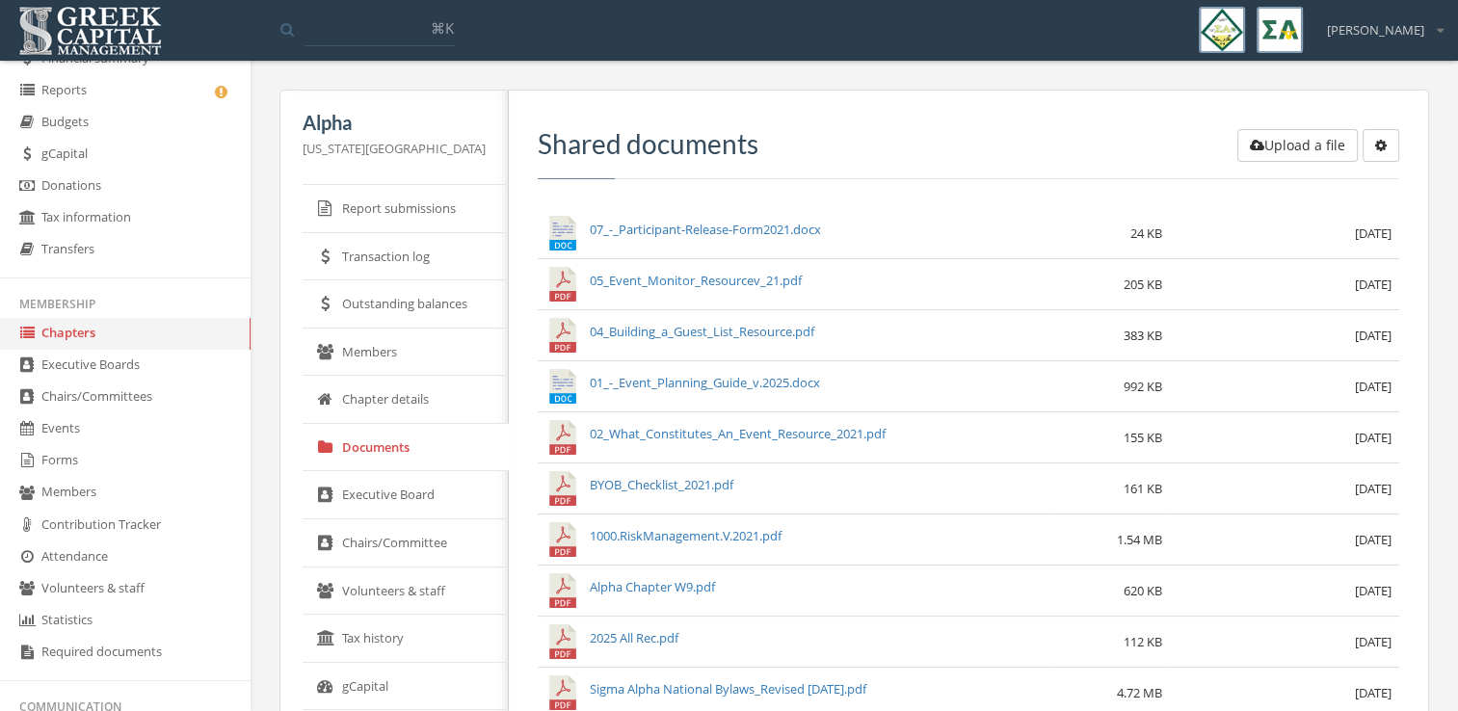
scroll to position [147, 0]
click at [105, 464] on link "Forms" at bounding box center [125, 462] width 251 height 32
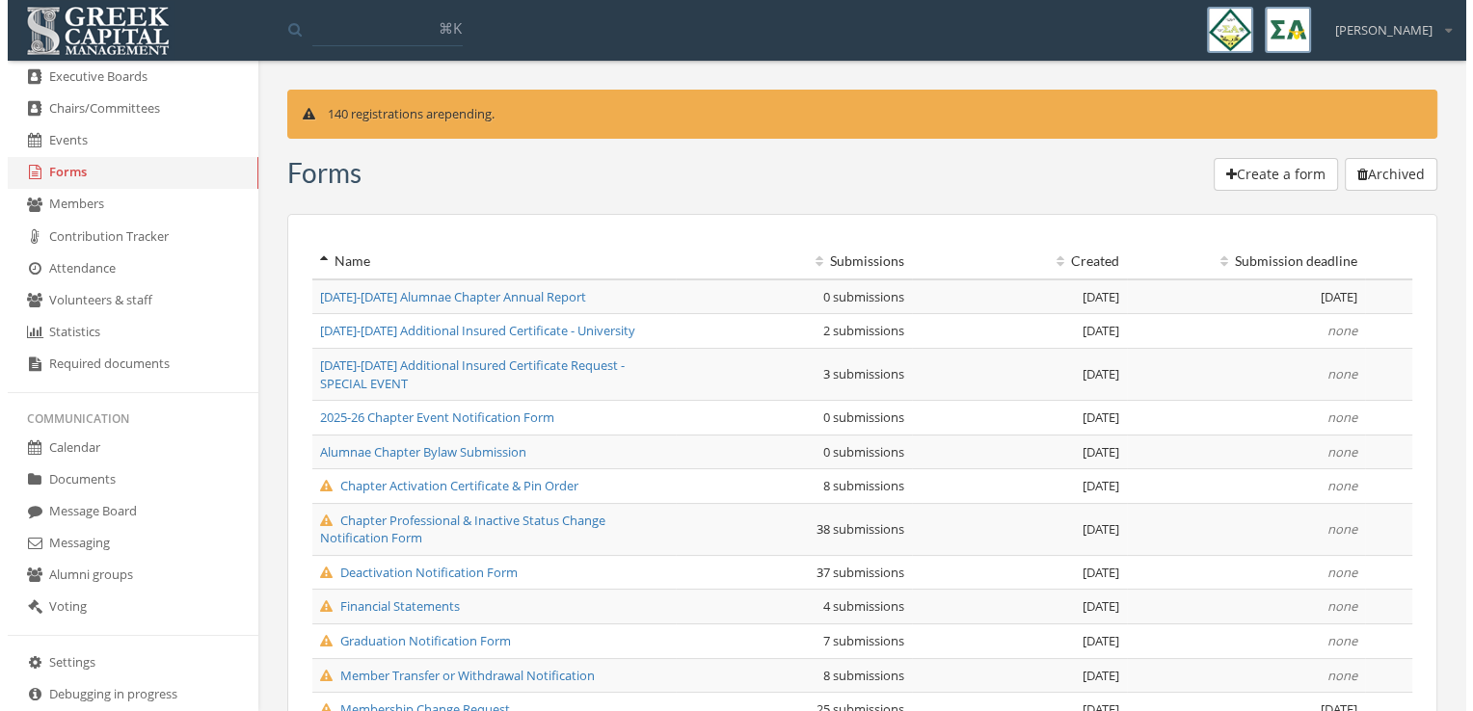
scroll to position [446, 0]
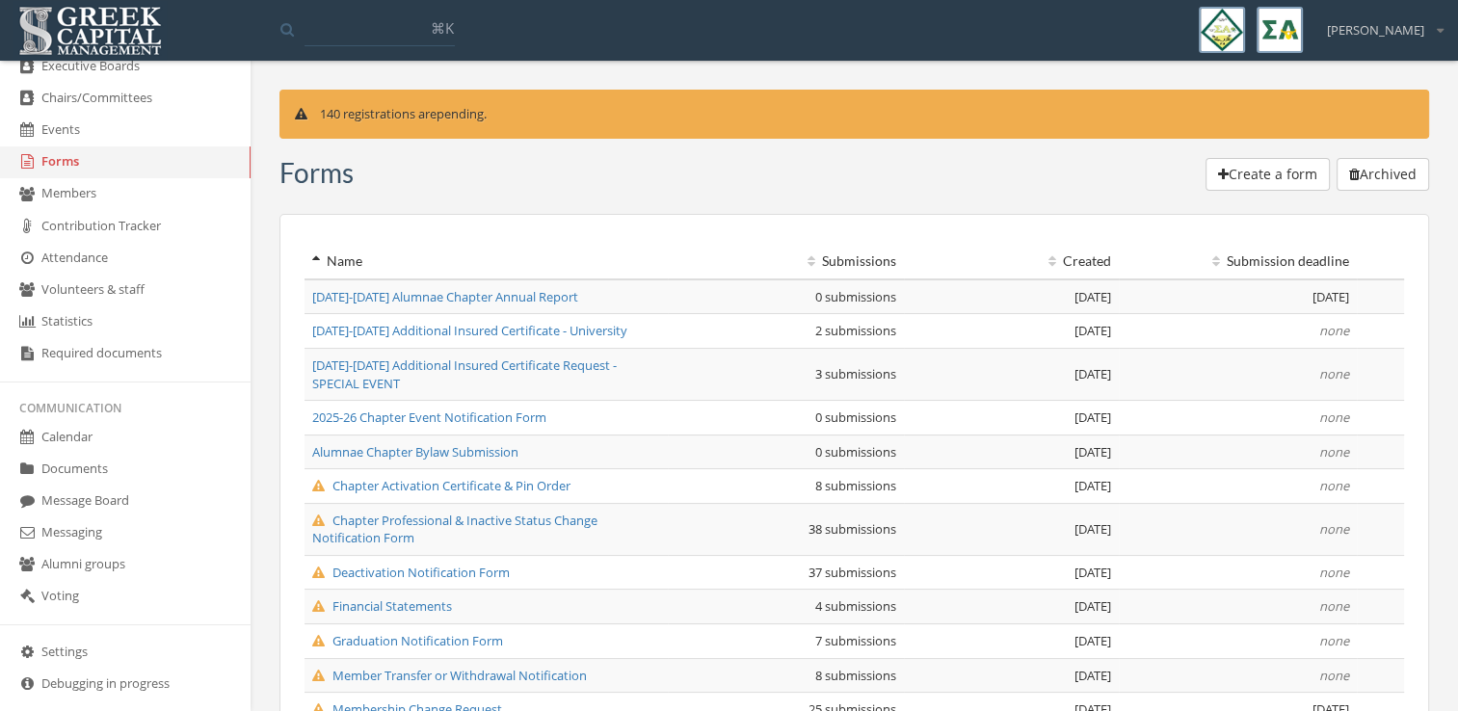
click at [127, 361] on link "Required documents" at bounding box center [125, 354] width 251 height 32
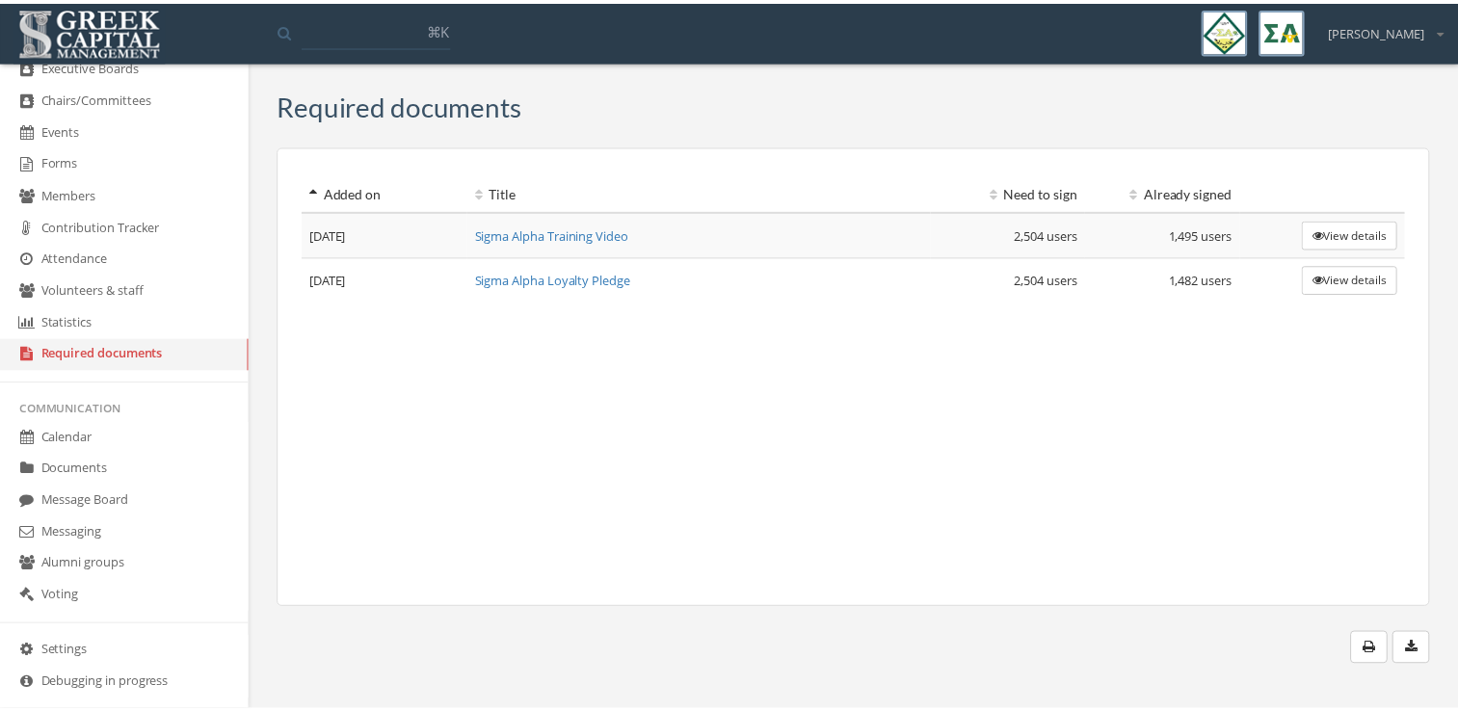
scroll to position [470, 0]
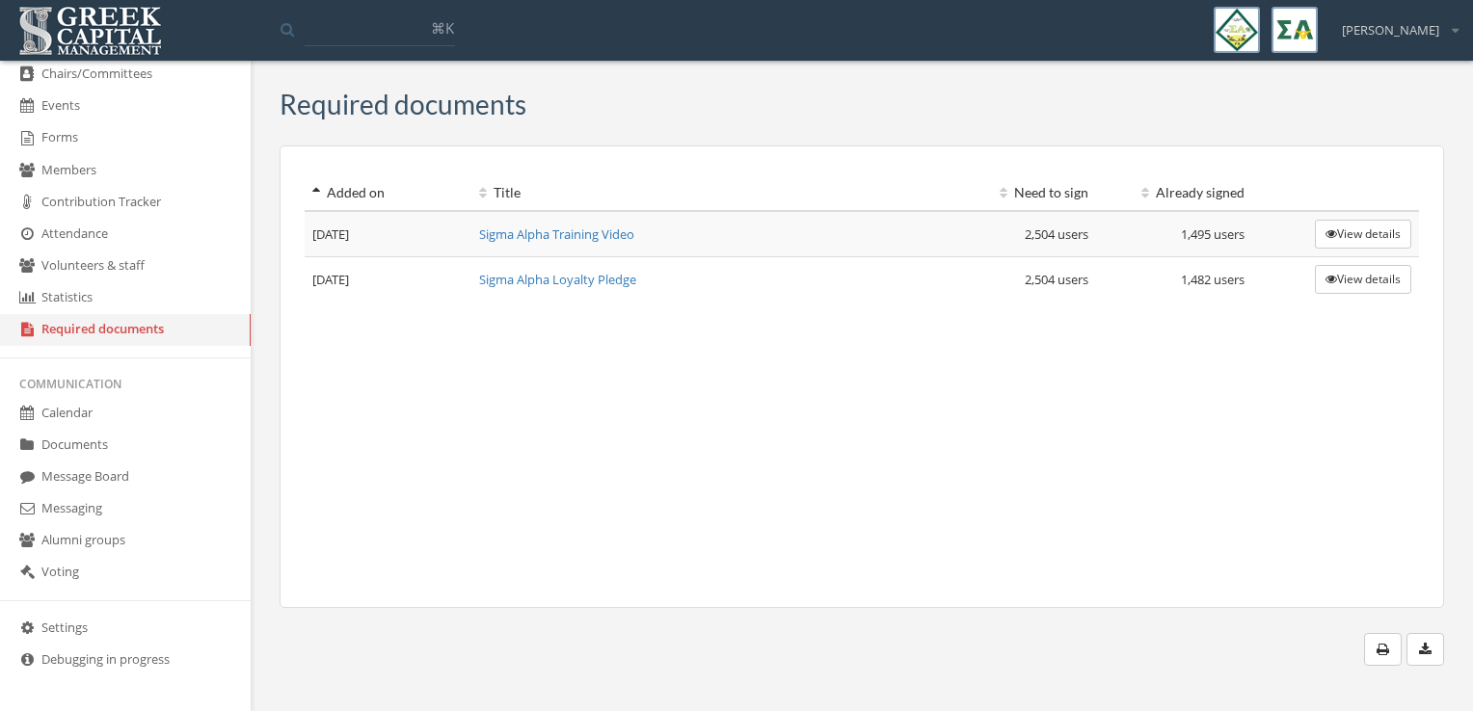
click at [124, 430] on link "Documents" at bounding box center [125, 446] width 251 height 32
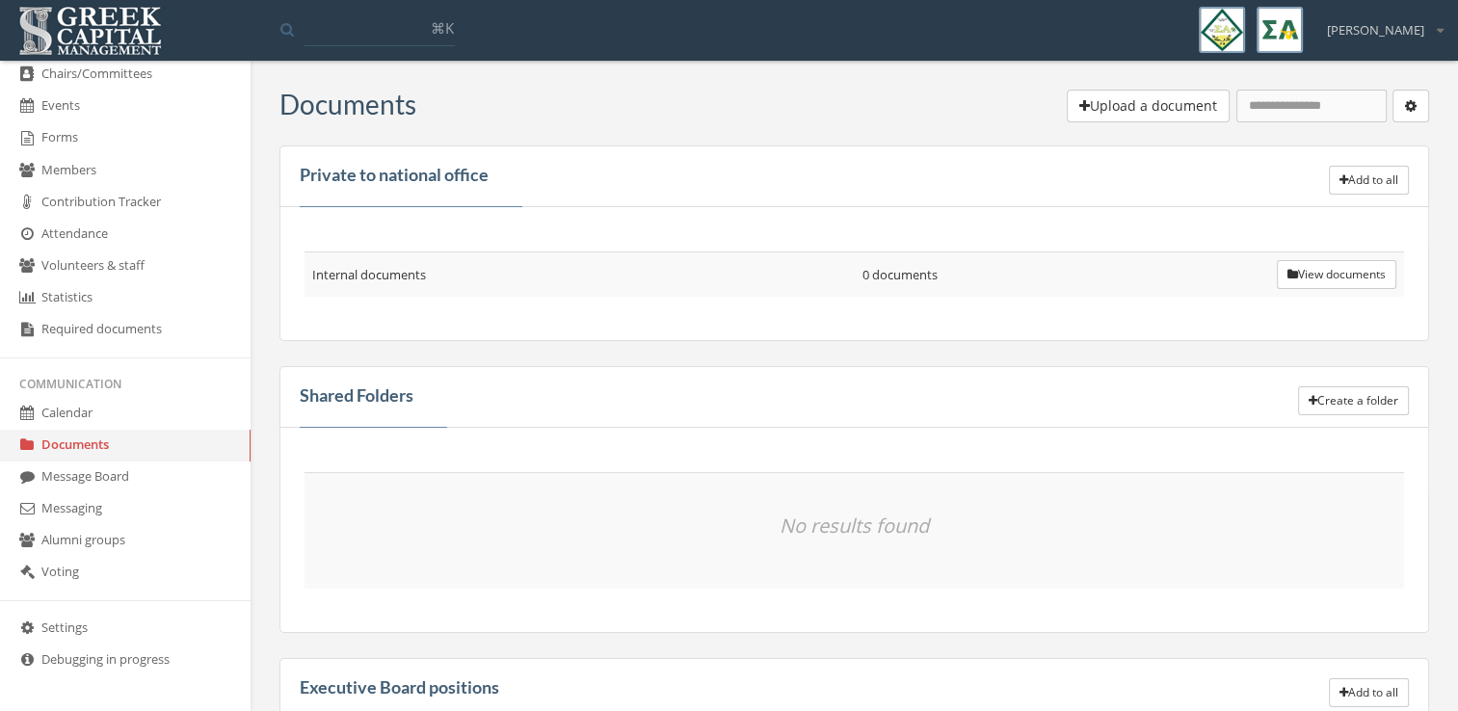
click at [1427, 595] on div "No results found" at bounding box center [855, 530] width 1150 height 205
